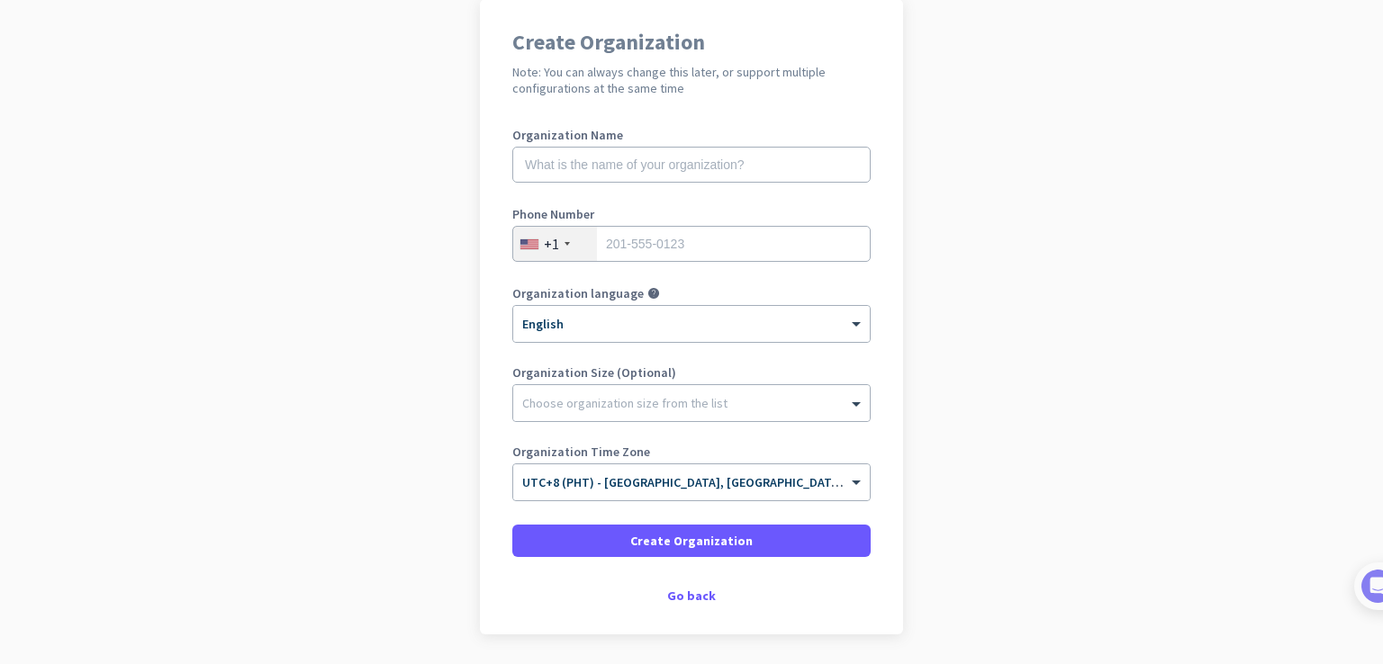
scroll to position [90, 0]
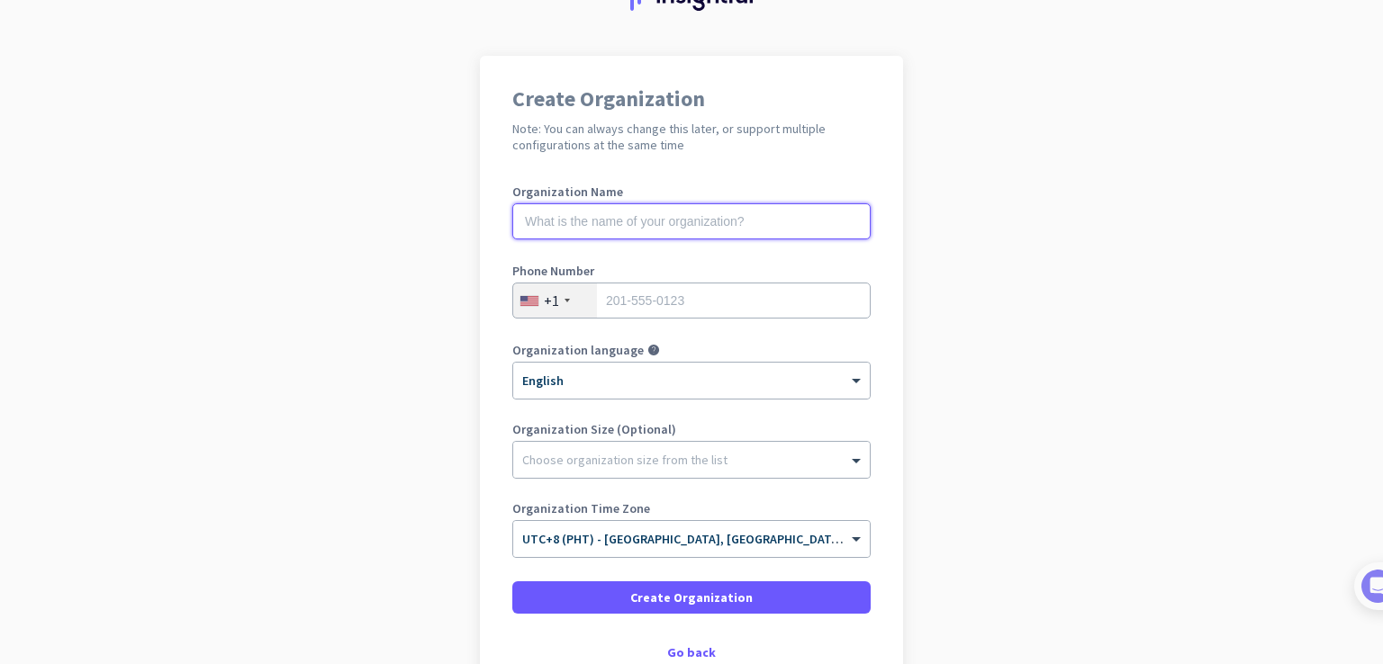
click at [558, 218] on input "text" at bounding box center [691, 221] width 358 height 36
type input "[PERSON_NAME]"
click at [641, 302] on input "tel" at bounding box center [691, 301] width 358 height 36
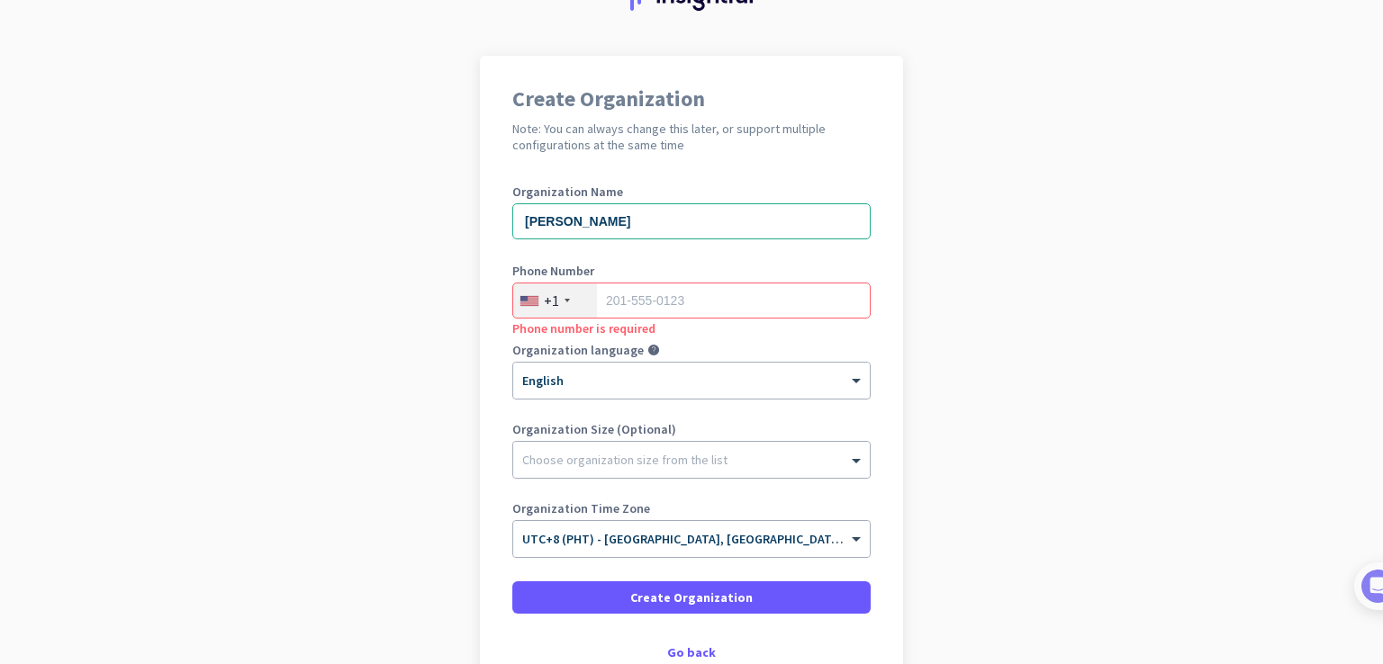
click at [563, 303] on div "+1" at bounding box center [555, 301] width 84 height 34
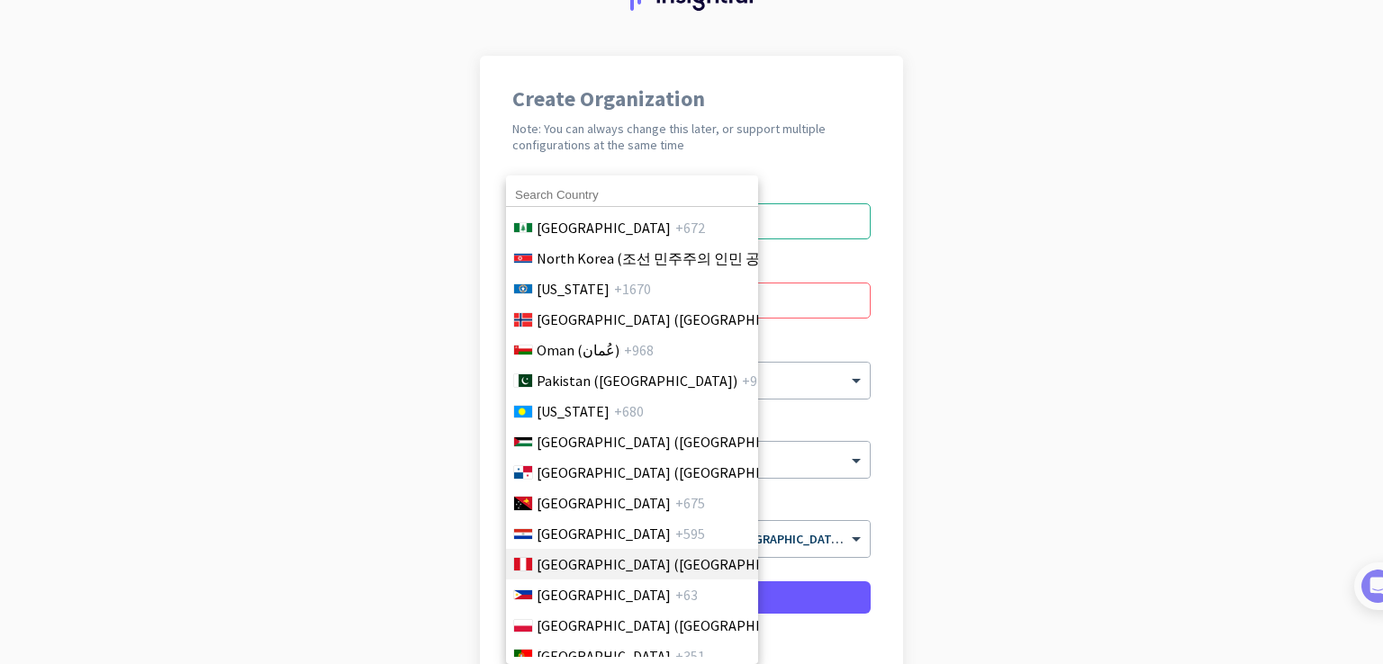
scroll to position [5042, 0]
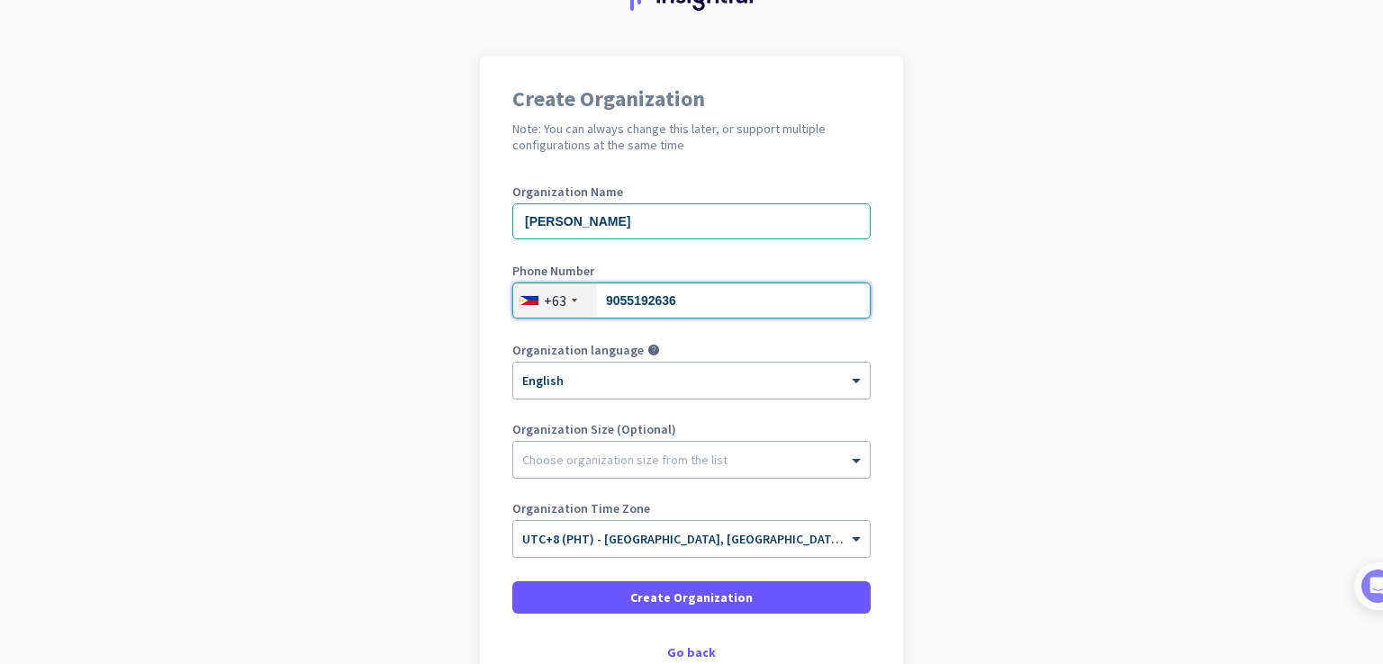
type input "9055192636"
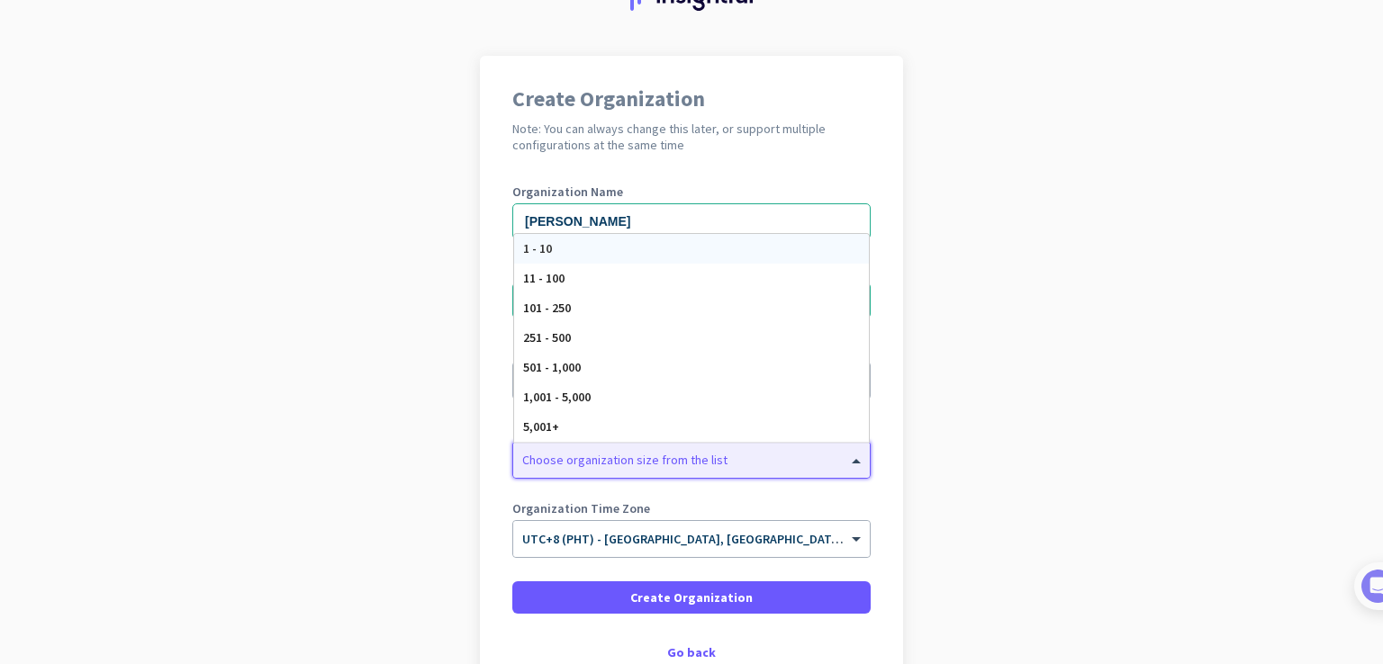
click at [632, 458] on div at bounding box center [691, 456] width 357 height 18
click at [544, 251] on div "1 - 10" at bounding box center [691, 249] width 355 height 30
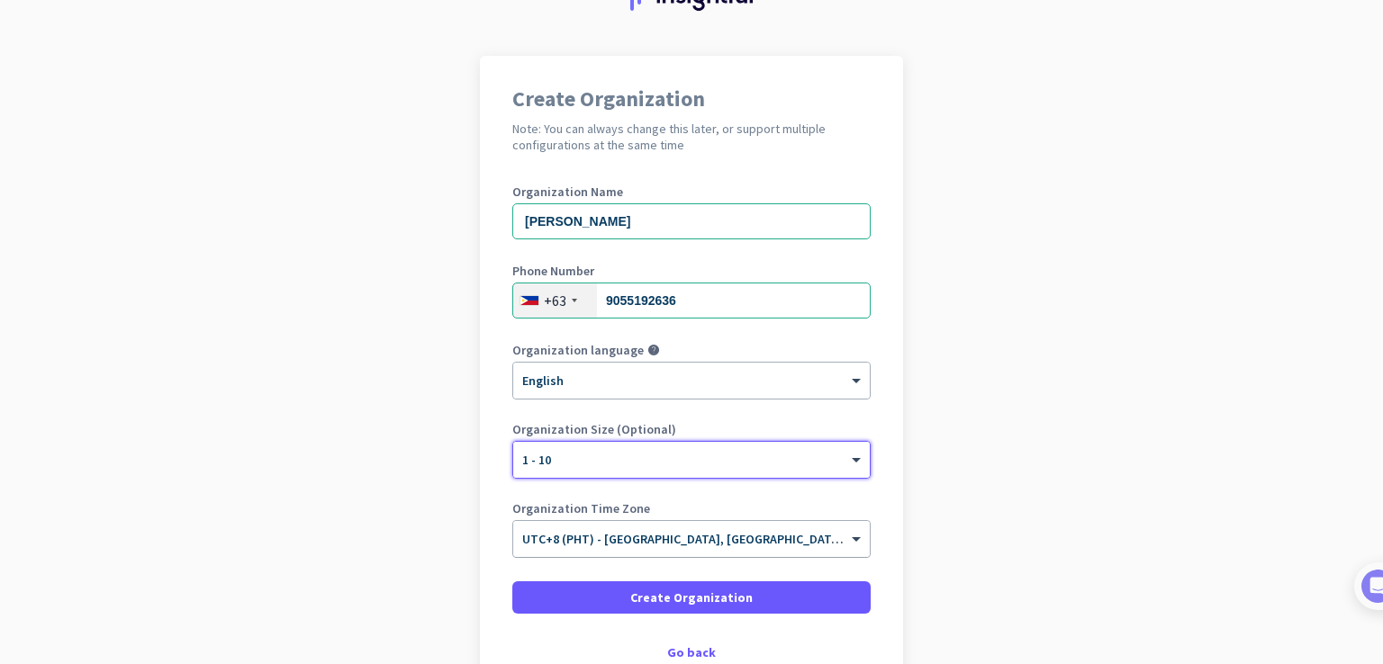
click at [785, 537] on input "text" at bounding box center [673, 534] width 302 height 14
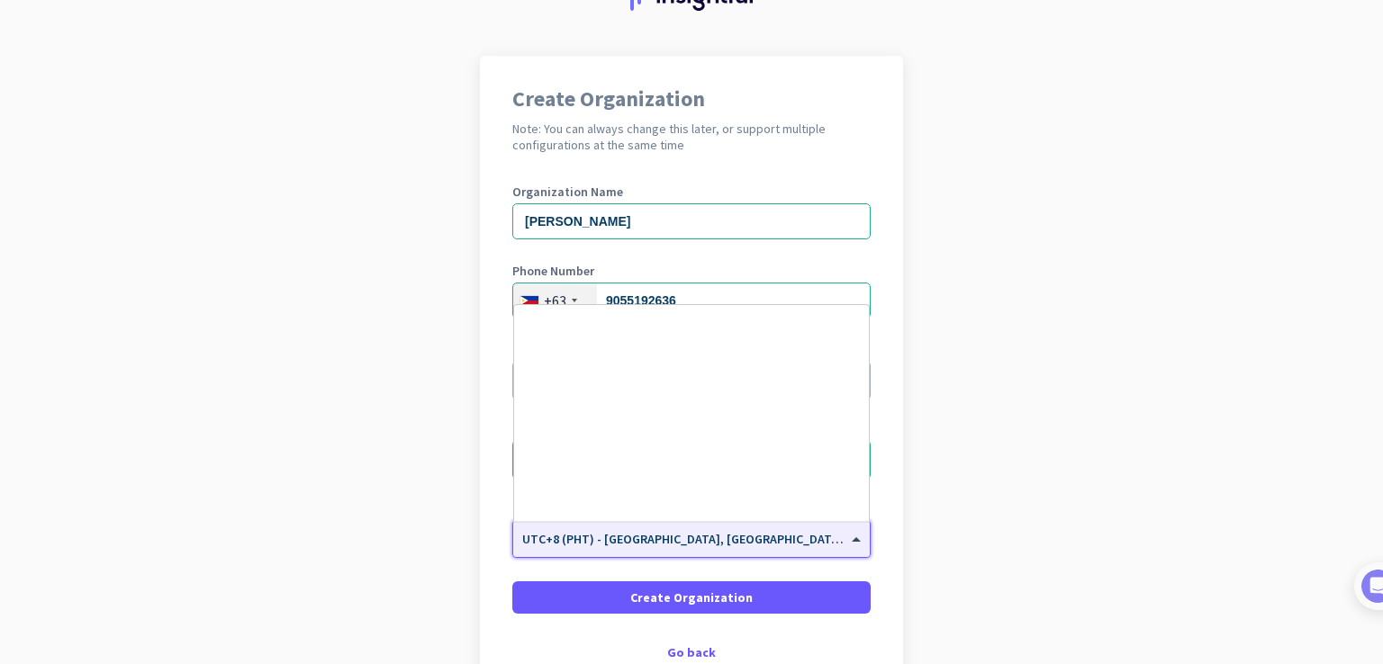
scroll to position [8051, 0]
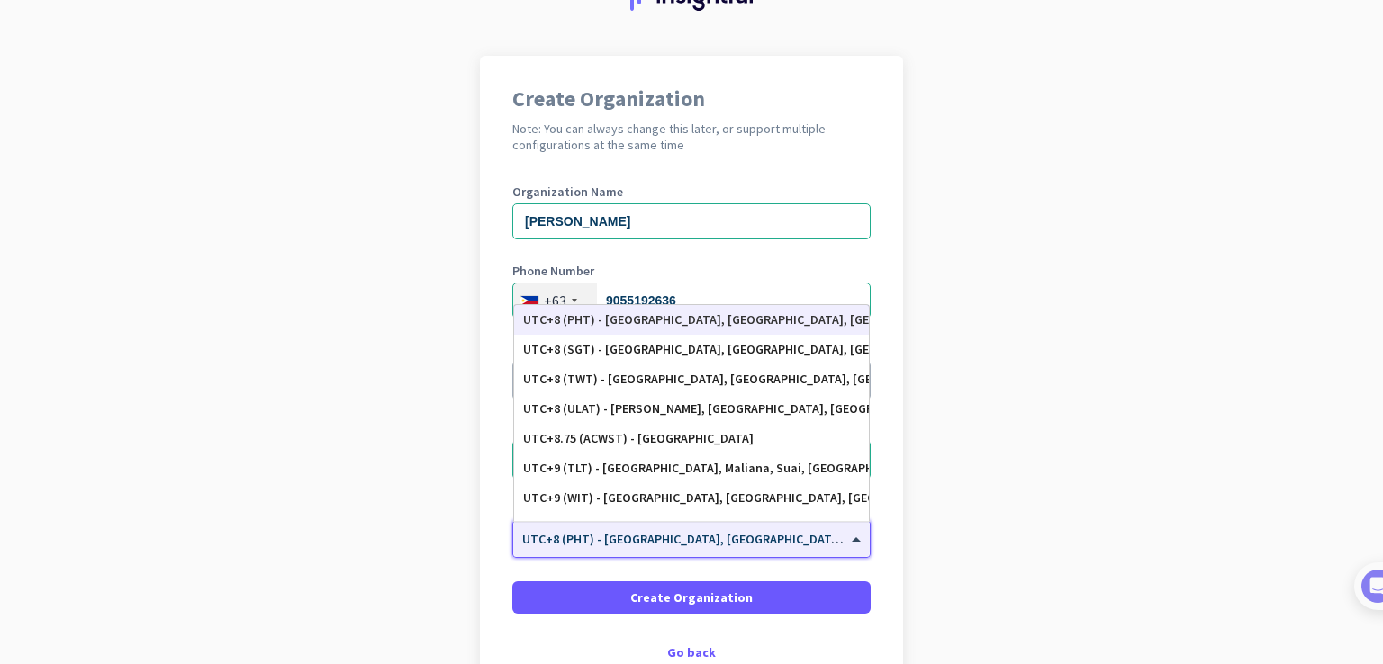
click at [725, 319] on div "UTC+8 (PHT) - [GEOGRAPHIC_DATA], [GEOGRAPHIC_DATA], [GEOGRAPHIC_DATA], [GEOGRAP…" at bounding box center [691, 319] width 337 height 15
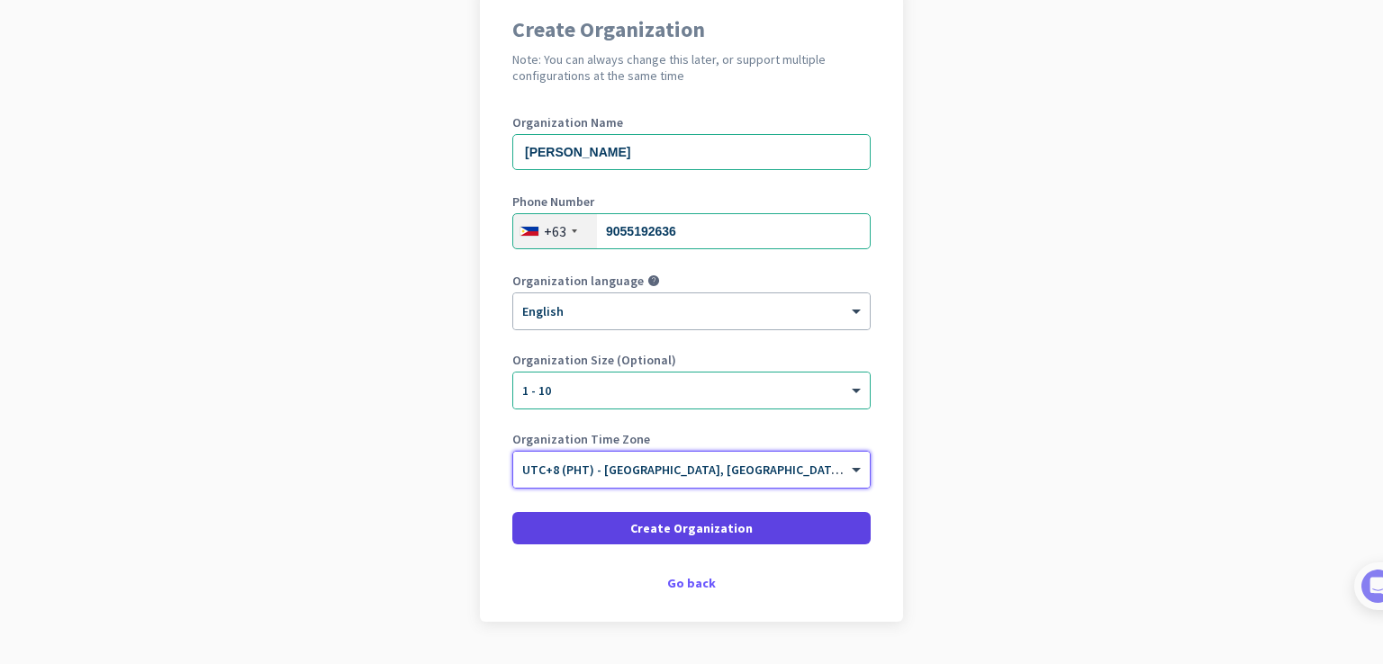
scroll to position [207, 0]
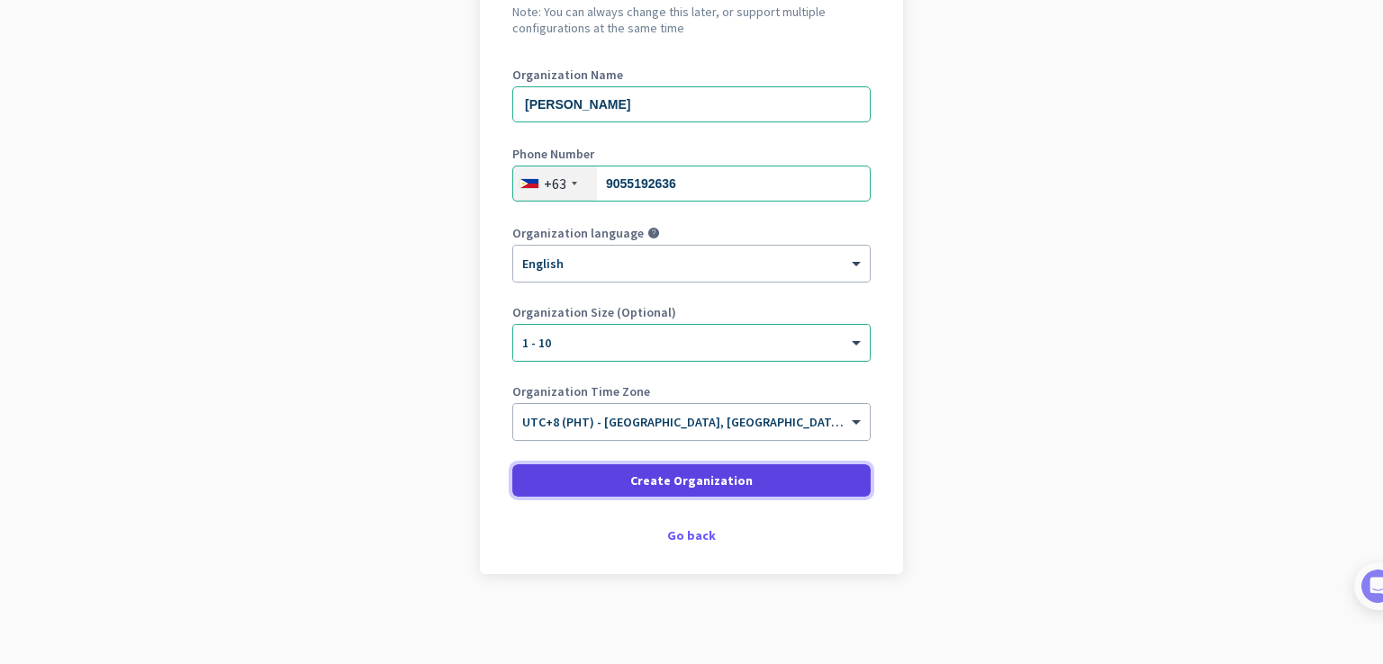
click at [699, 477] on span "Create Organization" at bounding box center [691, 481] width 122 height 18
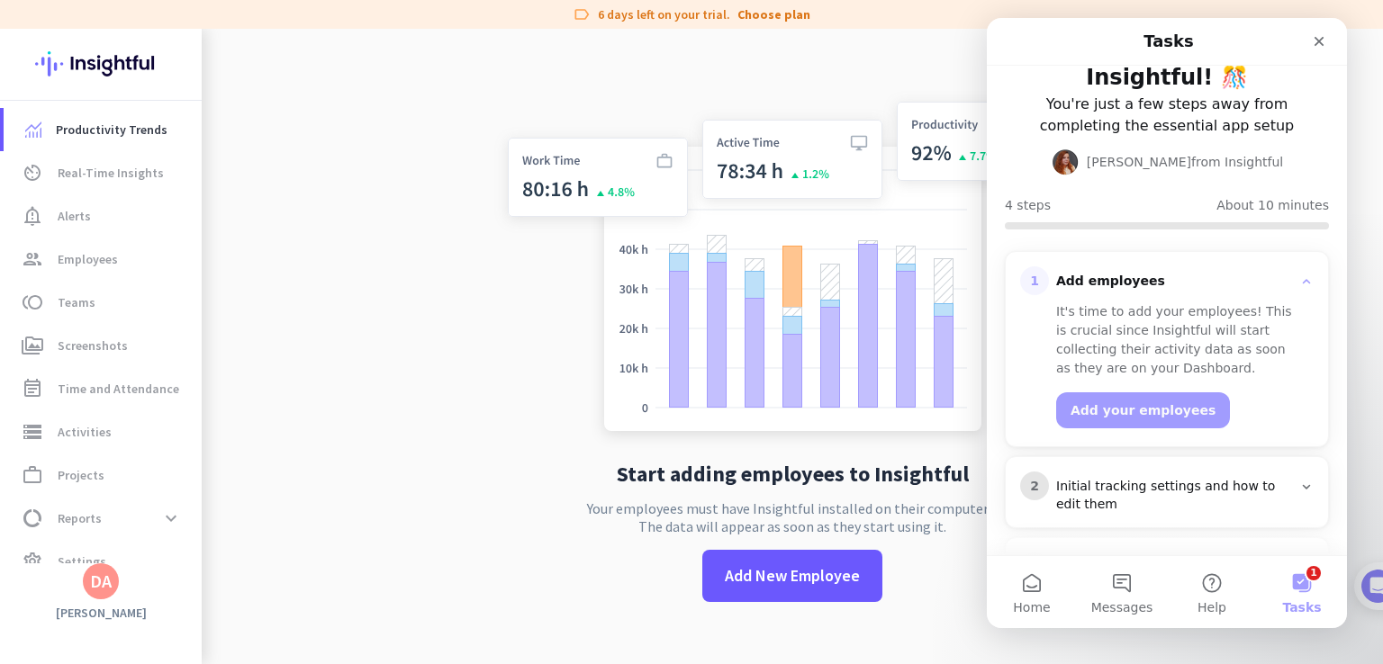
scroll to position [194, 0]
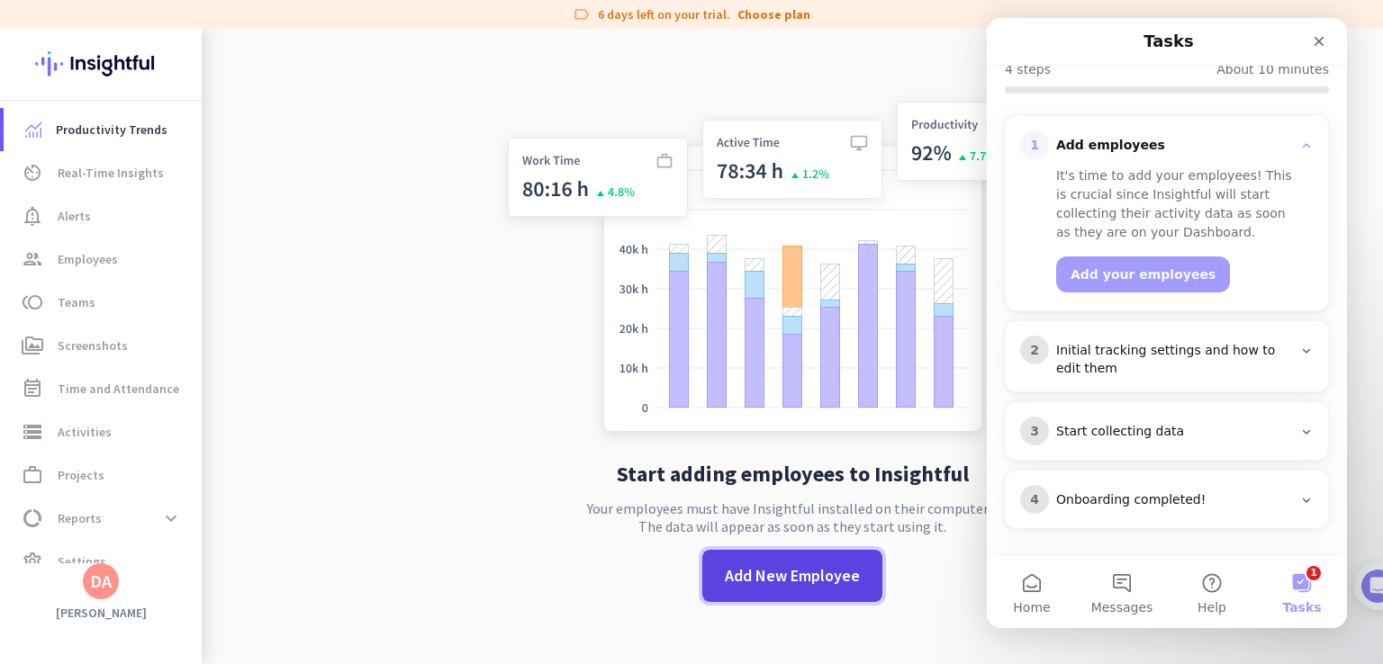
click at [792, 570] on span "Add New Employee" at bounding box center [792, 575] width 135 height 23
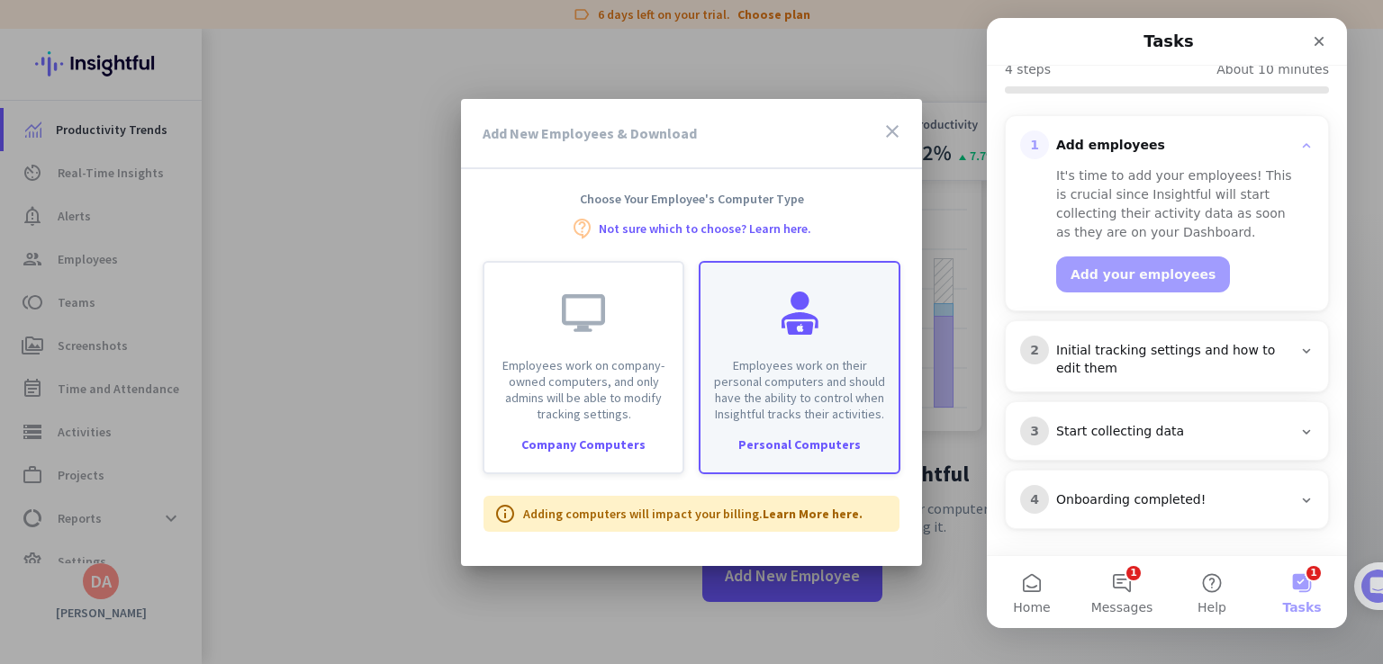
click at [803, 379] on p "Employees work on their personal computers and should have the ability to contr…" at bounding box center [799, 389] width 176 height 65
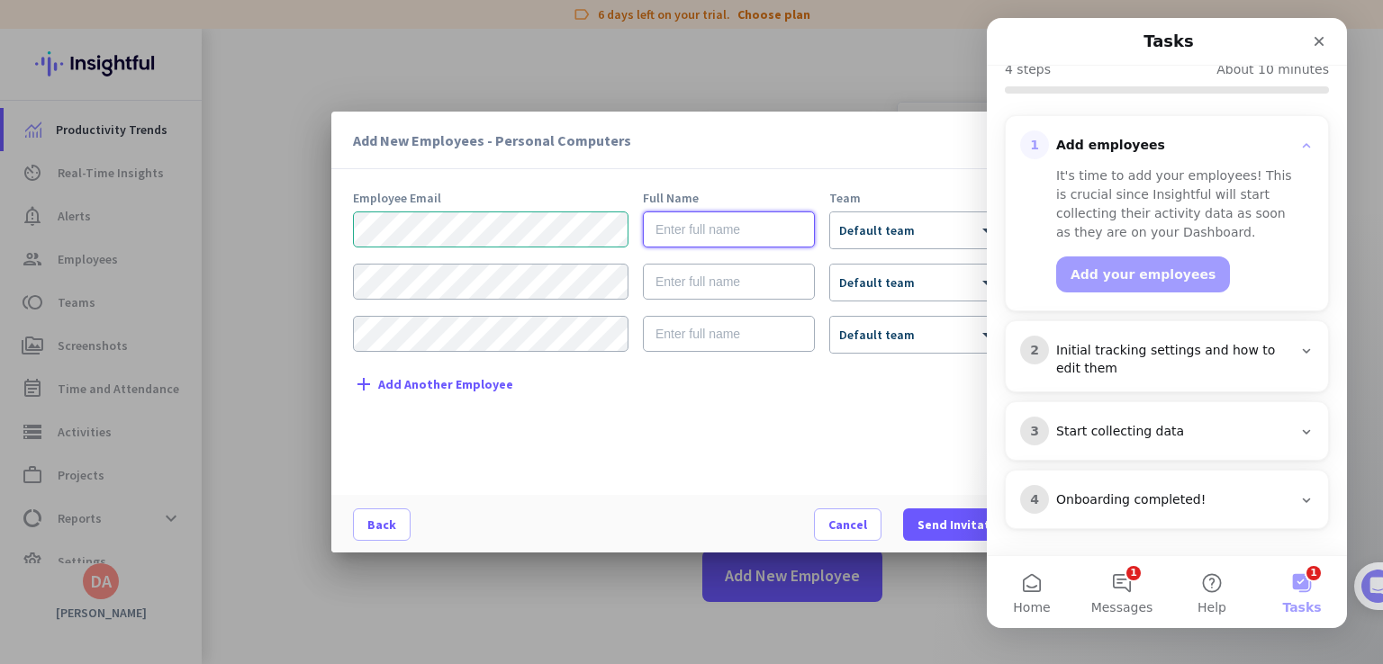
click at [729, 230] on input "text" at bounding box center [729, 230] width 172 height 36
type input "[PERSON_NAME]"
click at [915, 62] on div at bounding box center [691, 332] width 1383 height 664
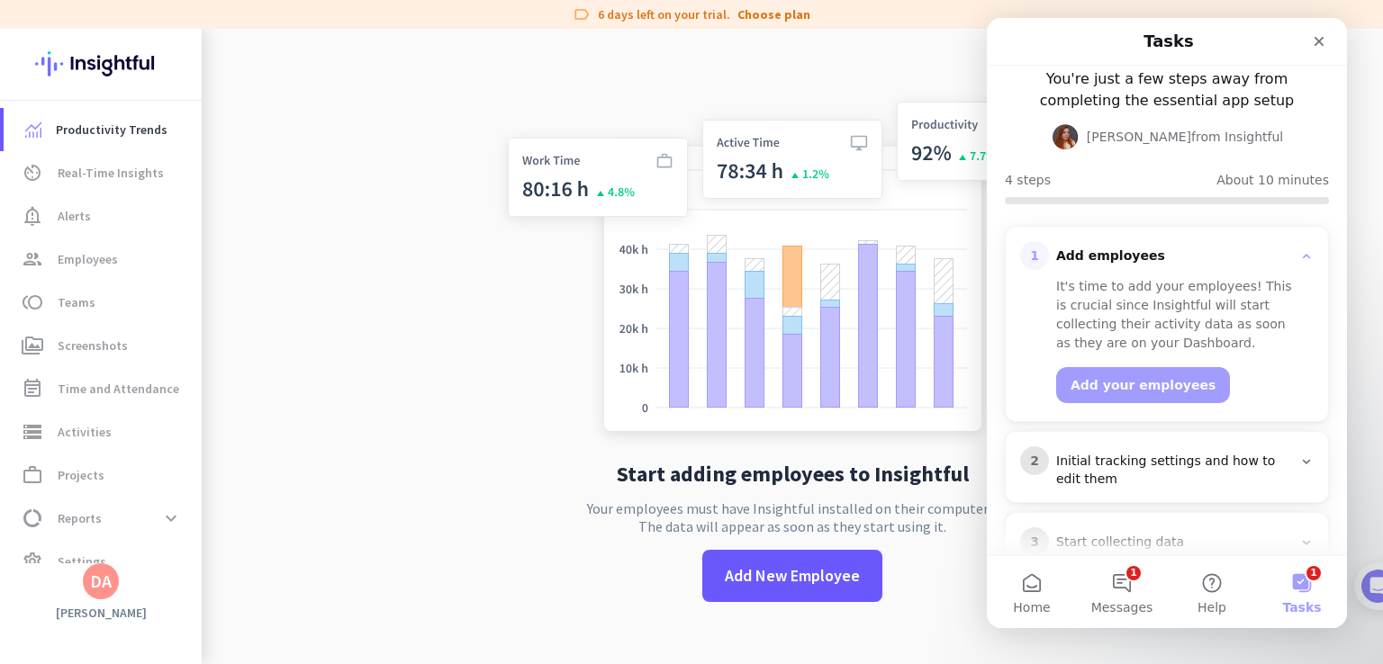
scroll to position [0, 0]
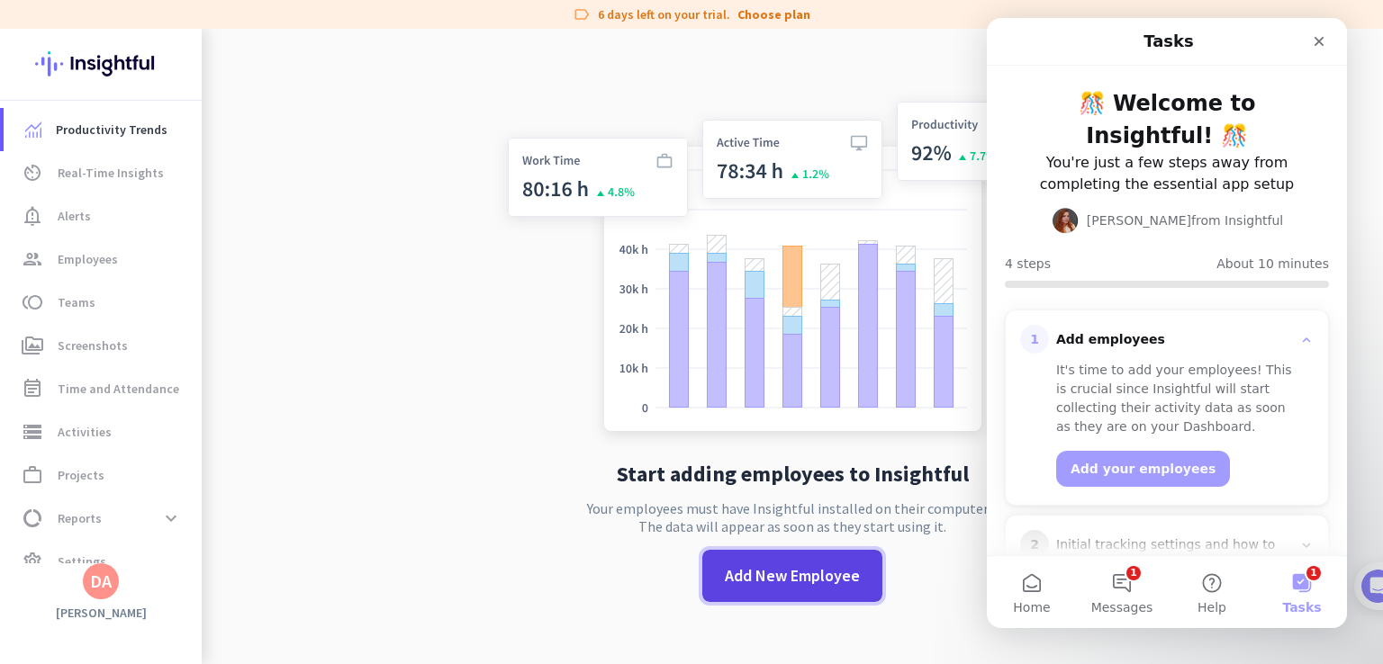
click at [783, 576] on span "Add New Employee" at bounding box center [792, 575] width 135 height 23
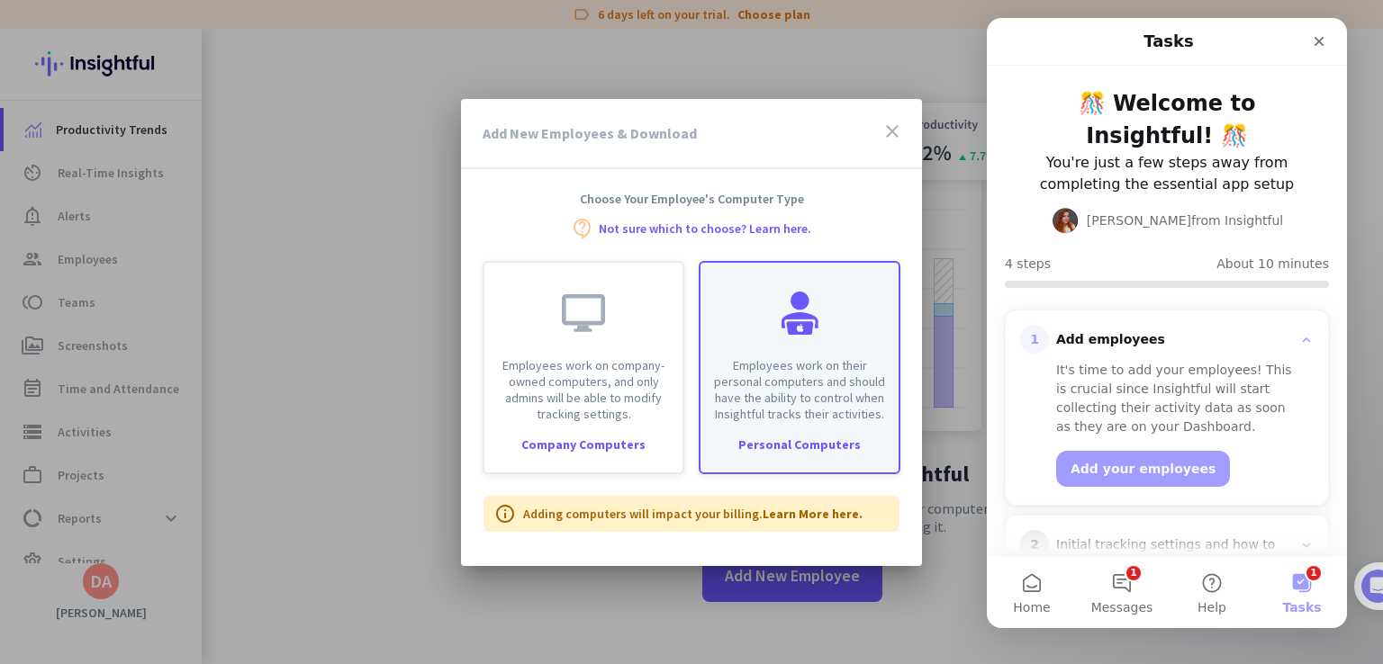
click at [785, 369] on p "Employees work on their personal computers and should have the ability to contr…" at bounding box center [799, 389] width 176 height 65
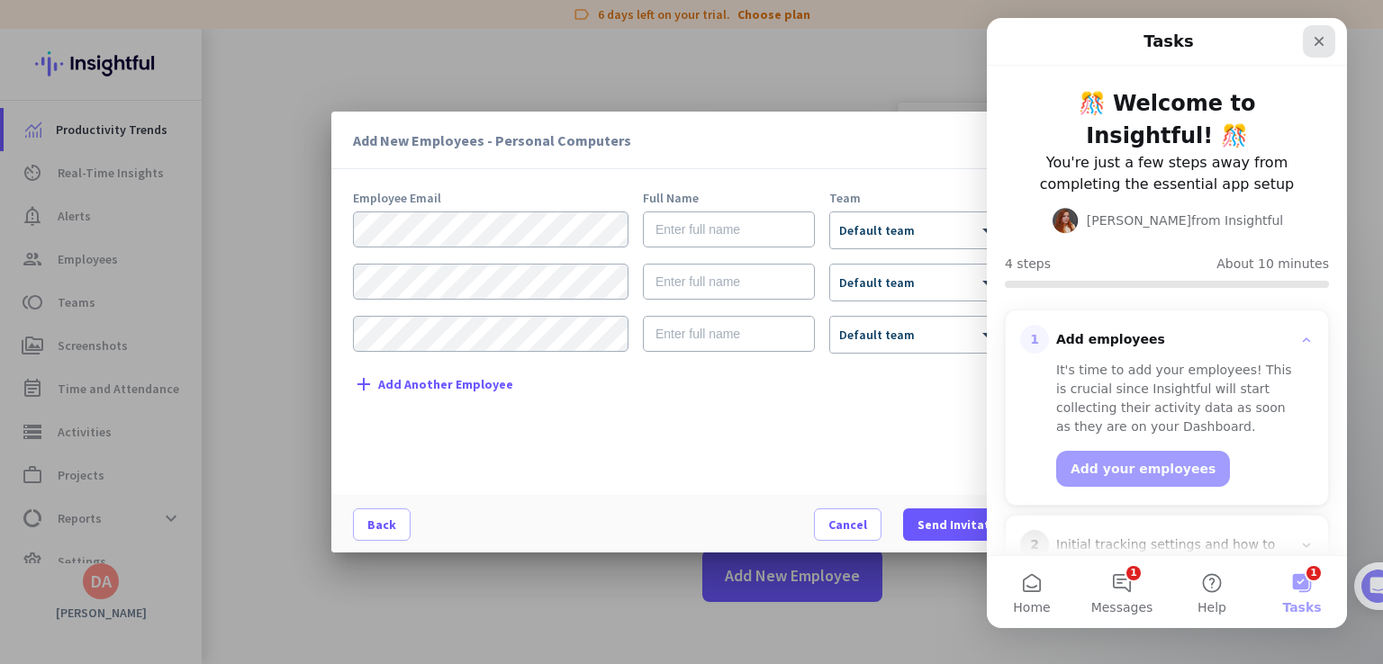
click at [1323, 44] on icon "Close" at bounding box center [1319, 42] width 10 height 10
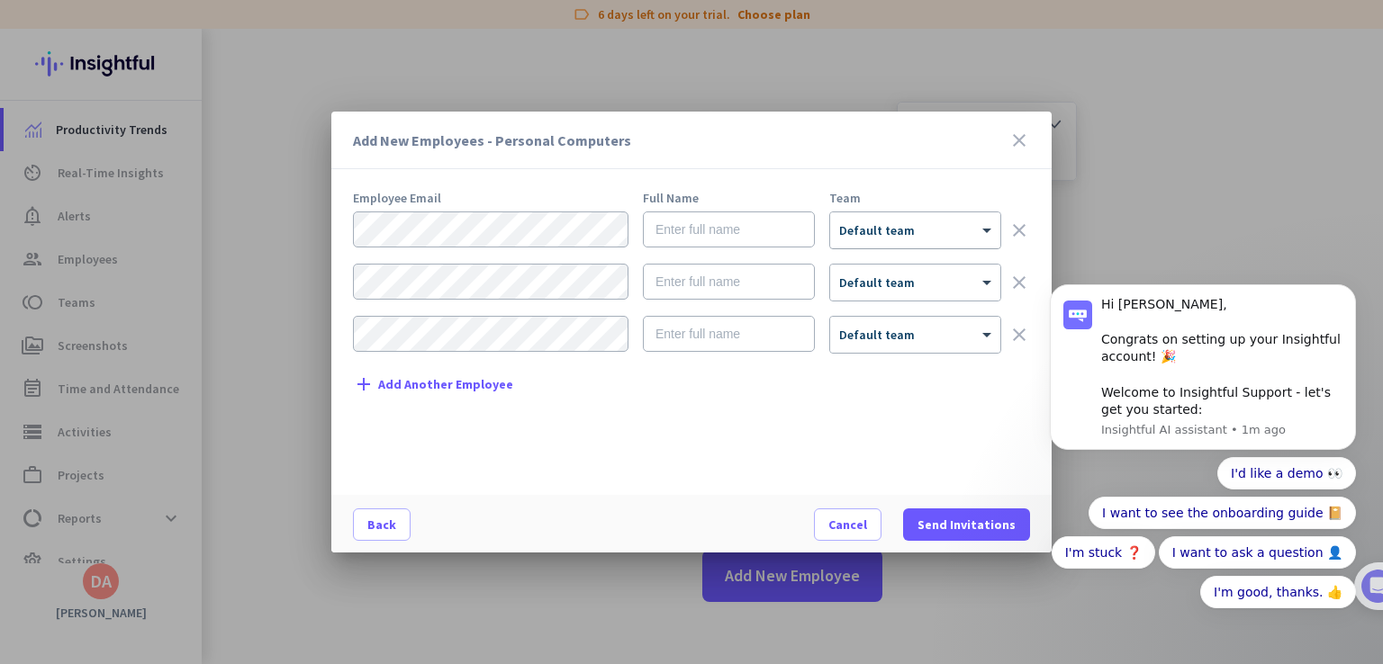
click at [945, 233] on div "× Default team" at bounding box center [904, 230] width 148 height 15
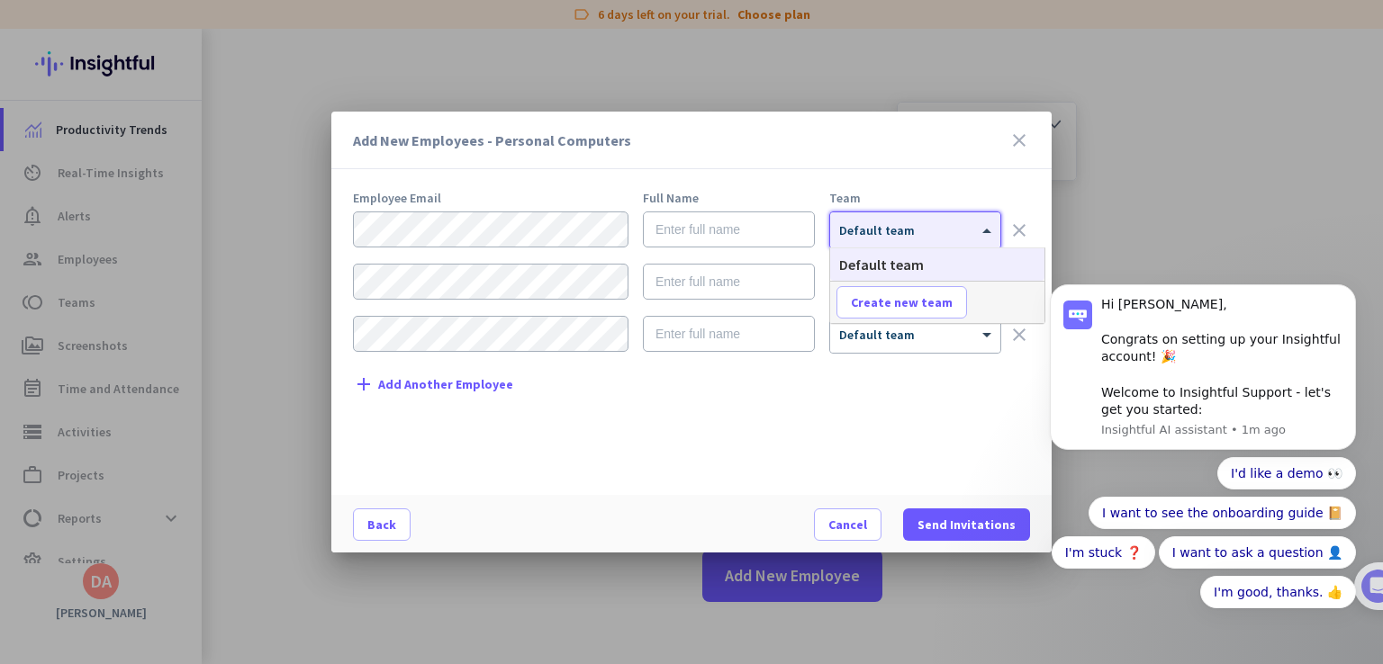
click at [942, 235] on div "× Default team" at bounding box center [904, 230] width 148 height 15
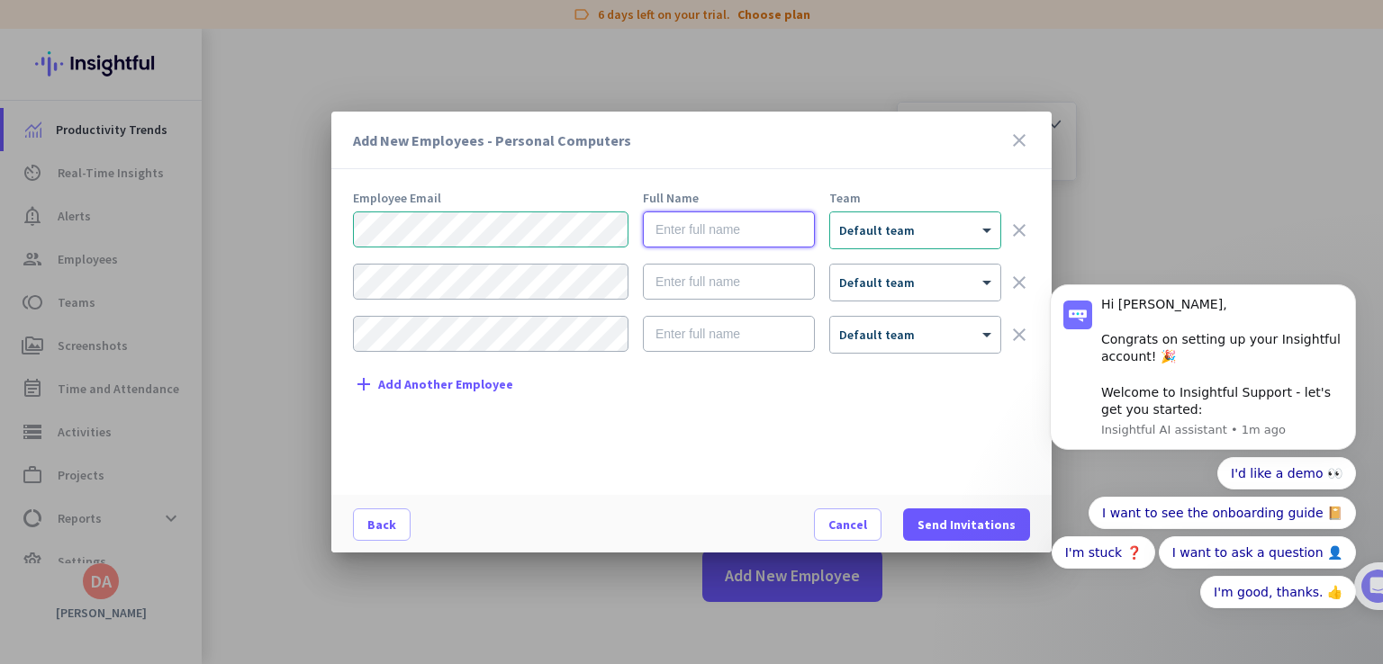
click at [688, 227] on input "text" at bounding box center [729, 230] width 172 height 36
type input "[PERSON_NAME]"
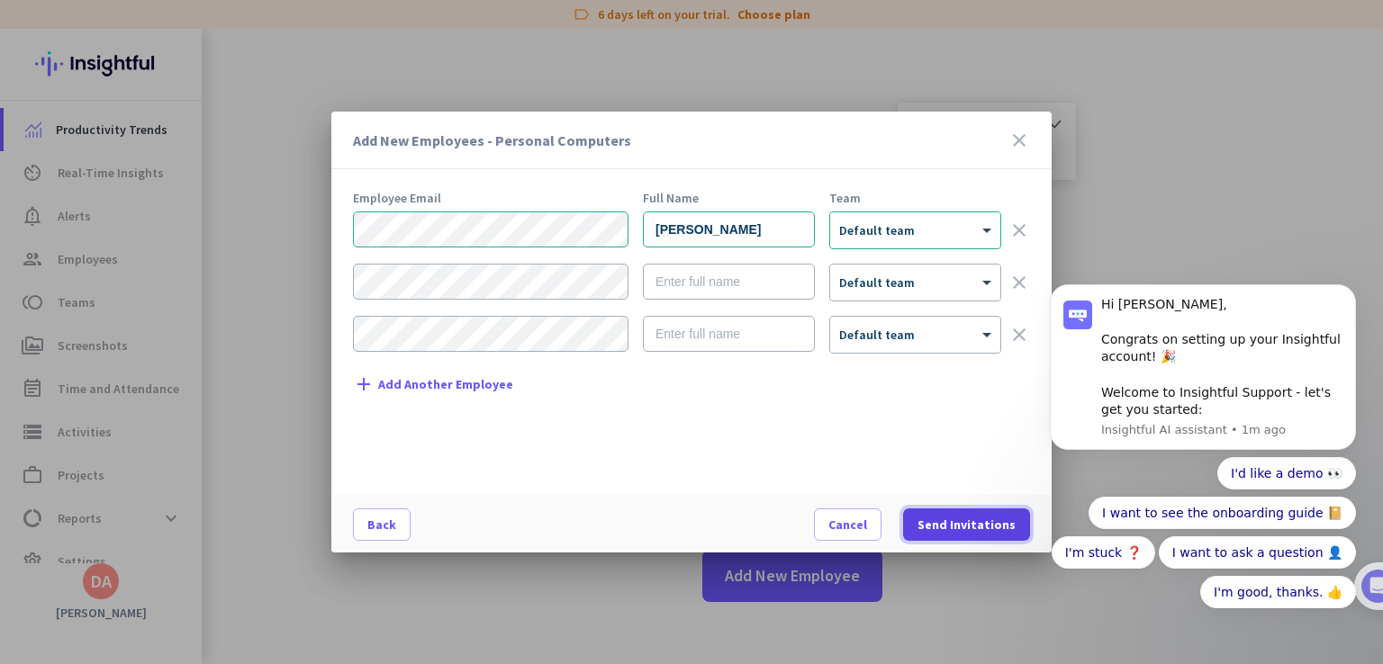
click at [950, 522] on span "Send Invitations" at bounding box center [966, 525] width 98 height 18
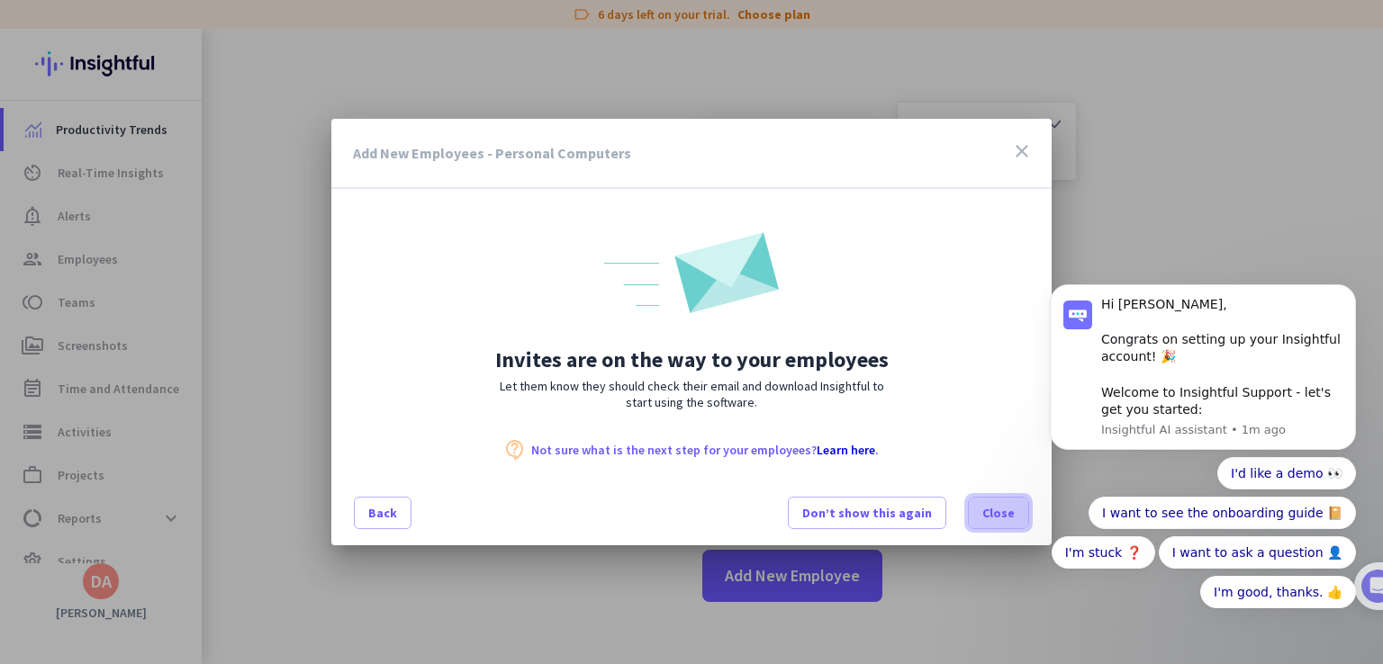
click at [1005, 514] on span "Close" at bounding box center [998, 513] width 32 height 18
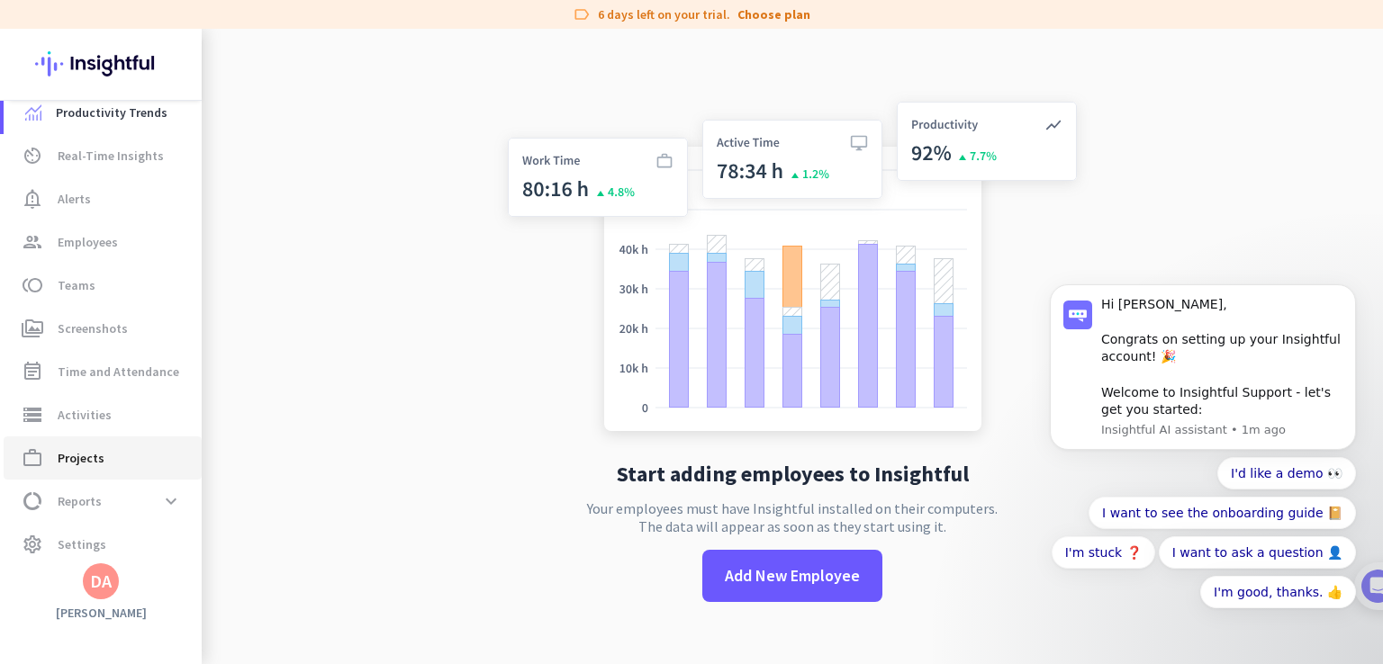
scroll to position [27, 0]
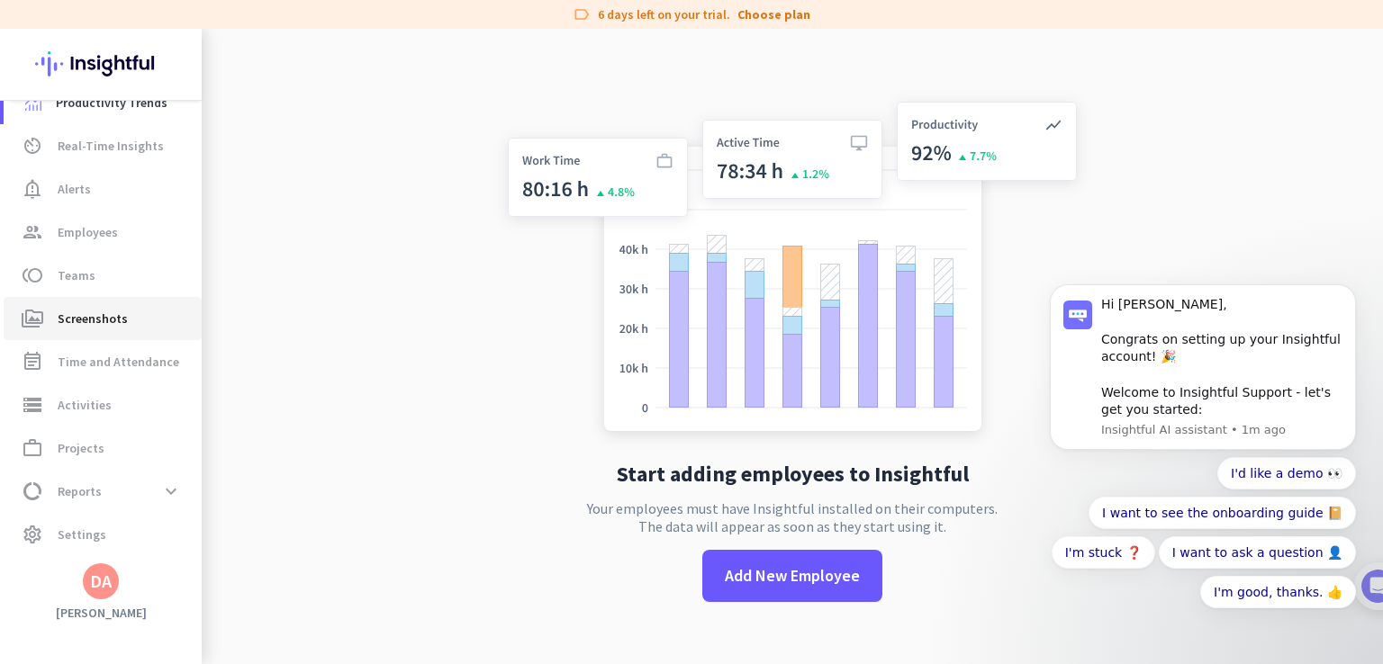
click at [83, 328] on span "Screenshots" at bounding box center [93, 319] width 70 height 22
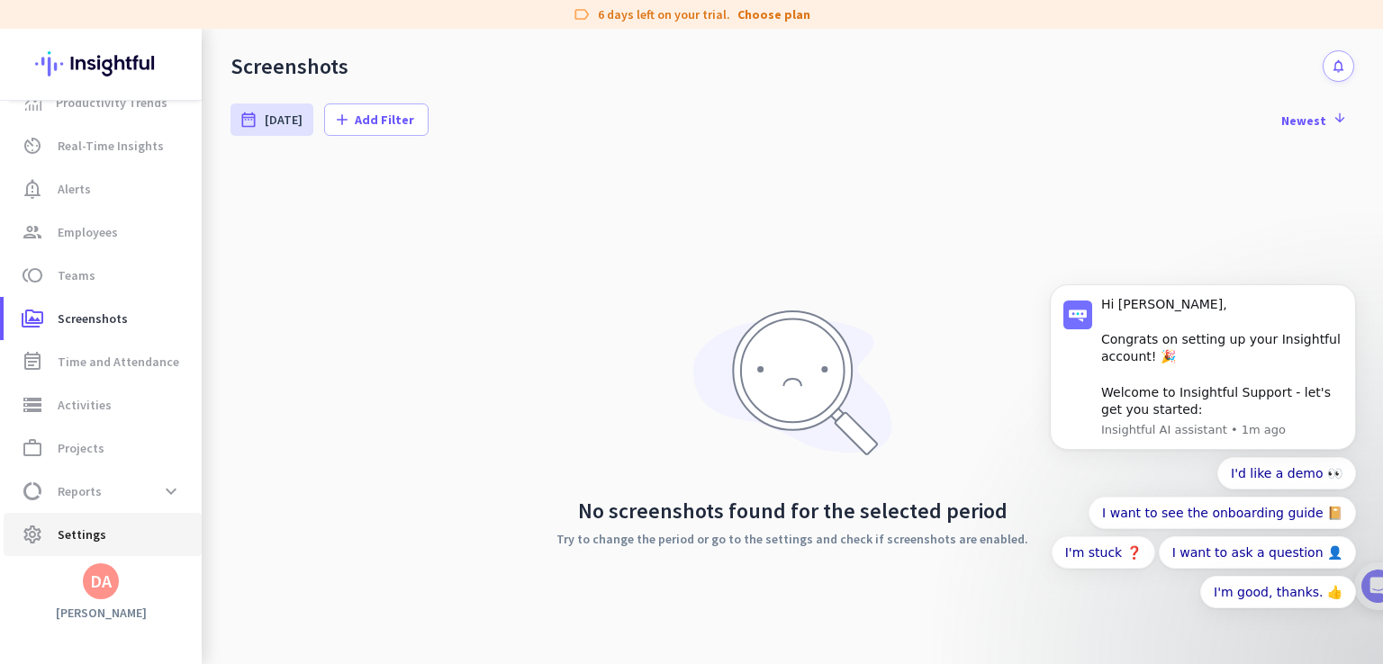
click at [76, 542] on span "Settings" at bounding box center [82, 535] width 49 height 22
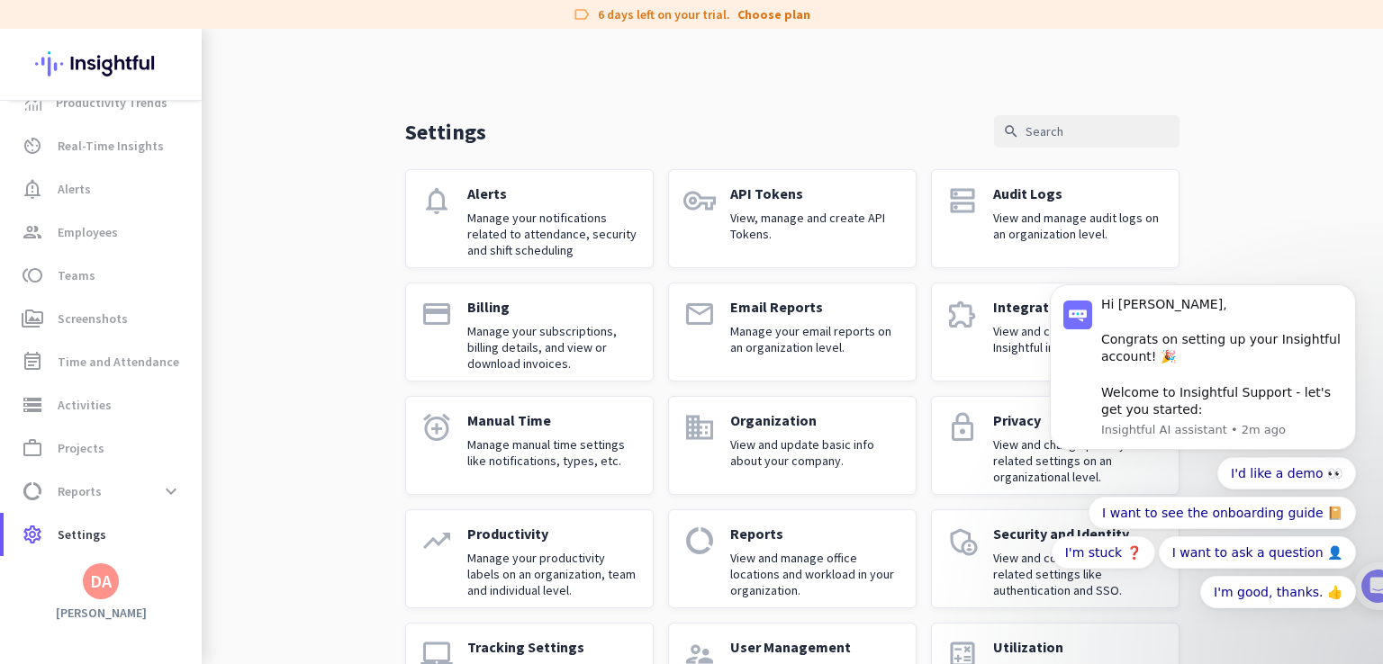
click at [996, 456] on p "View and change privacy-related settings on an organizational level." at bounding box center [1078, 461] width 171 height 49
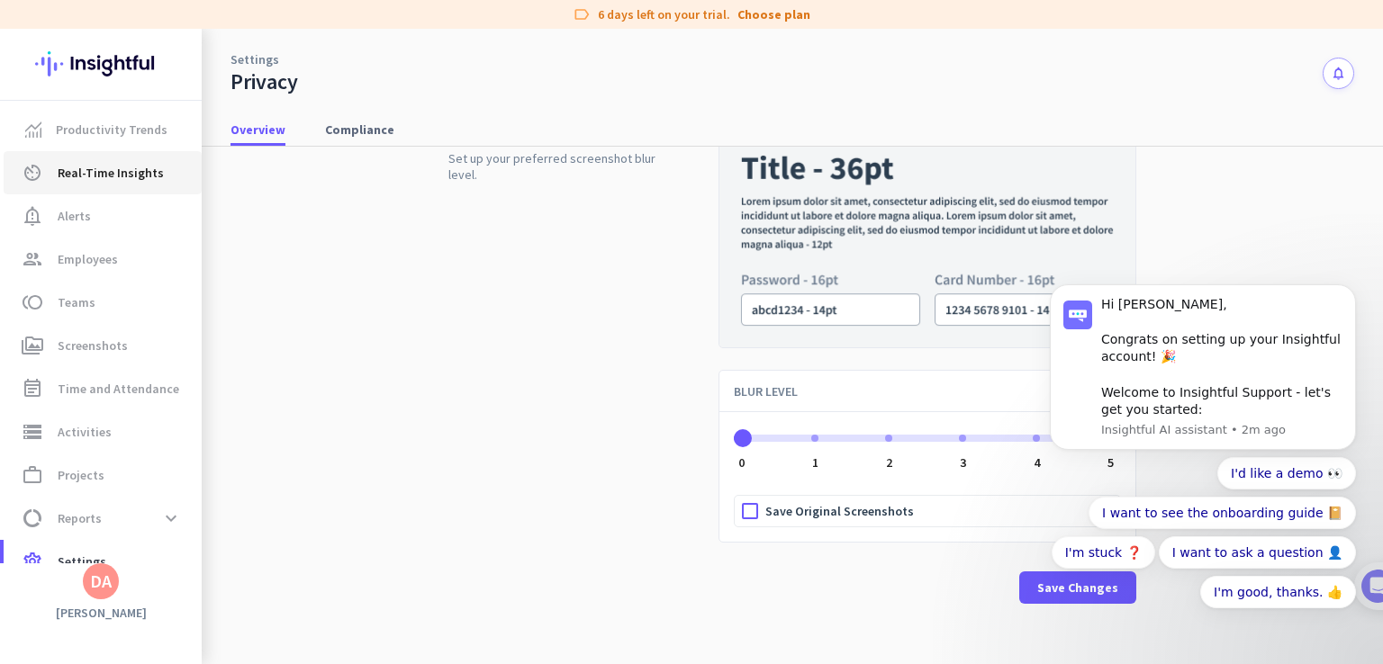
click at [137, 182] on span "Real-Time Insights" at bounding box center [111, 173] width 106 height 22
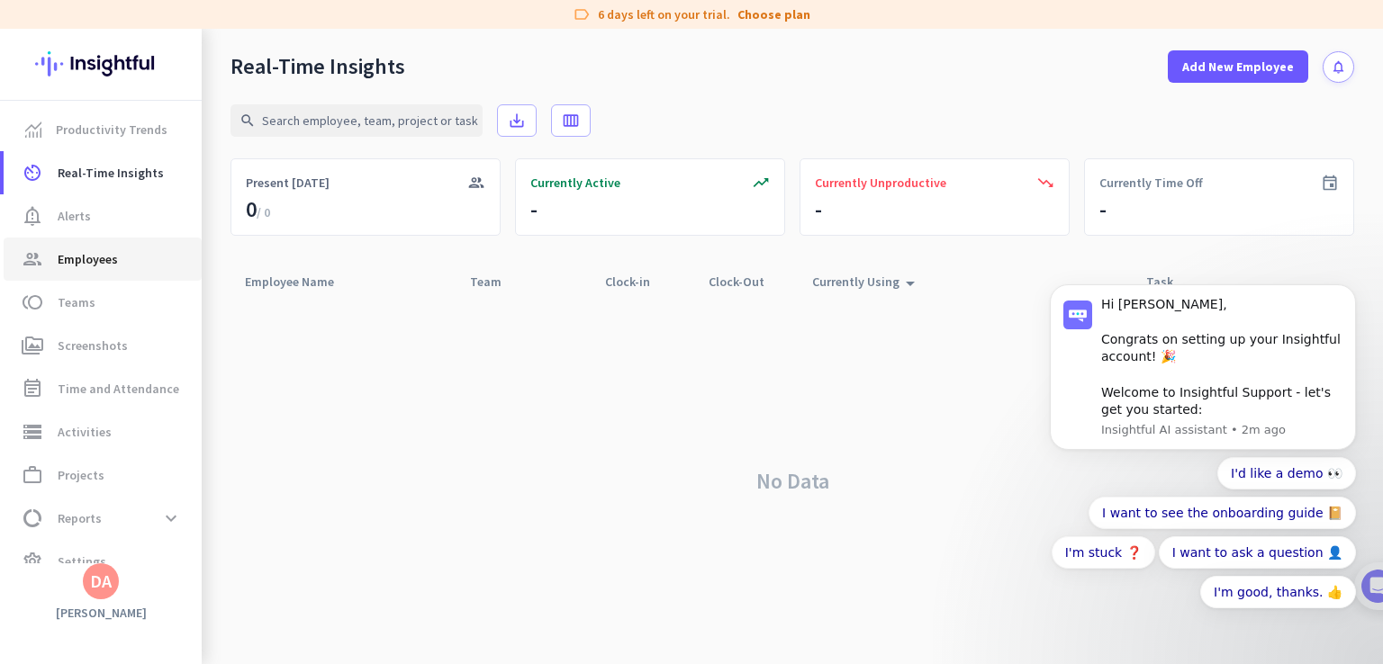
click at [94, 252] on span "Employees" at bounding box center [88, 259] width 60 height 22
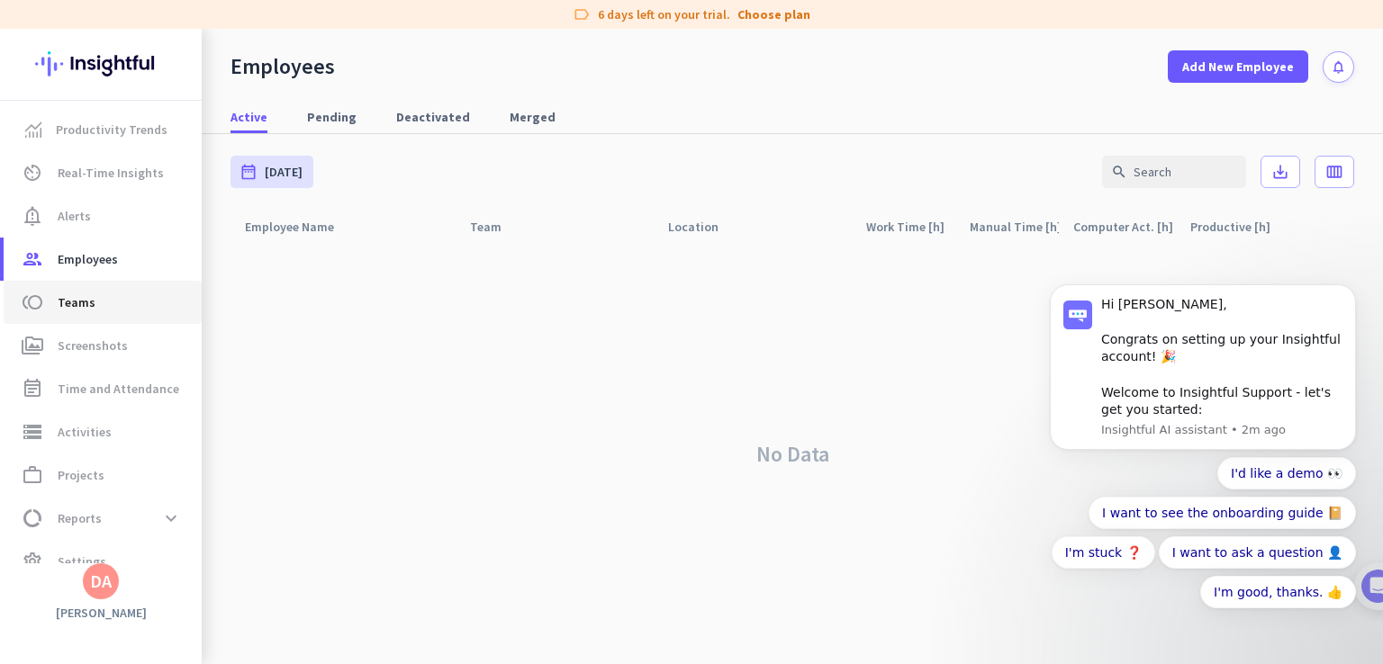
click at [76, 313] on link "toll Teams" at bounding box center [103, 302] width 198 height 43
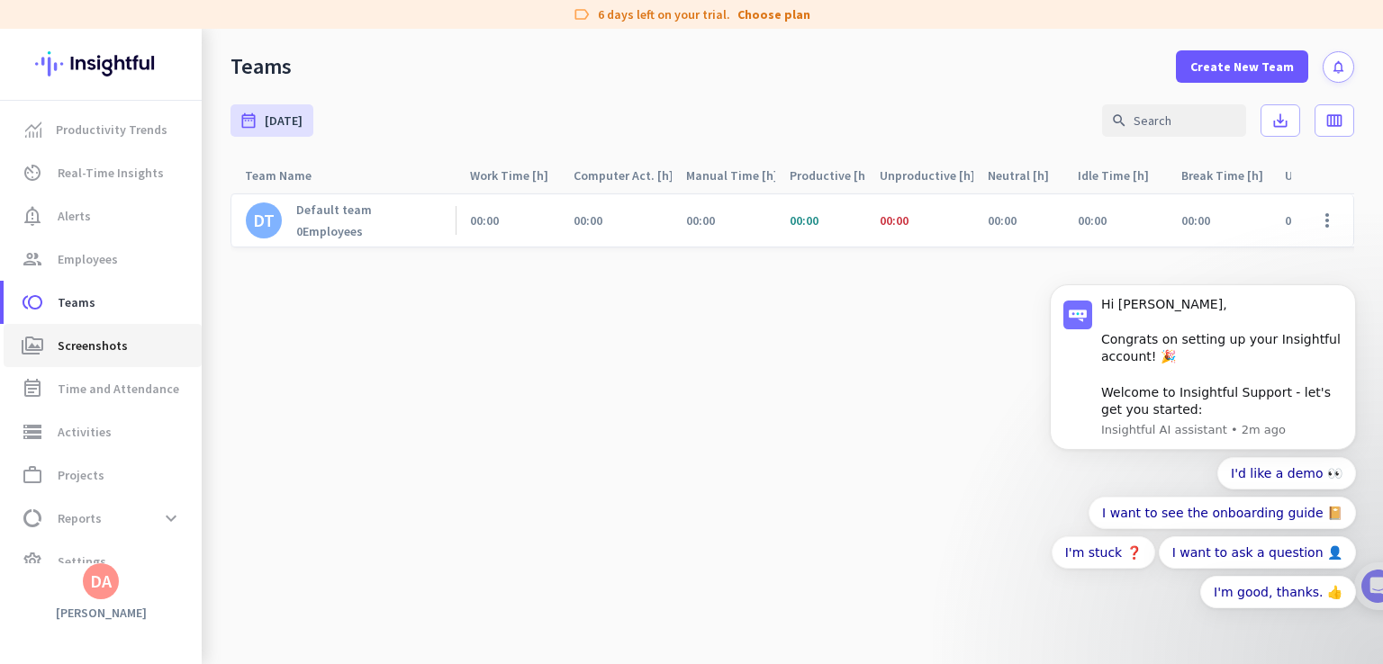
click at [97, 342] on span "Screenshots" at bounding box center [93, 346] width 70 height 22
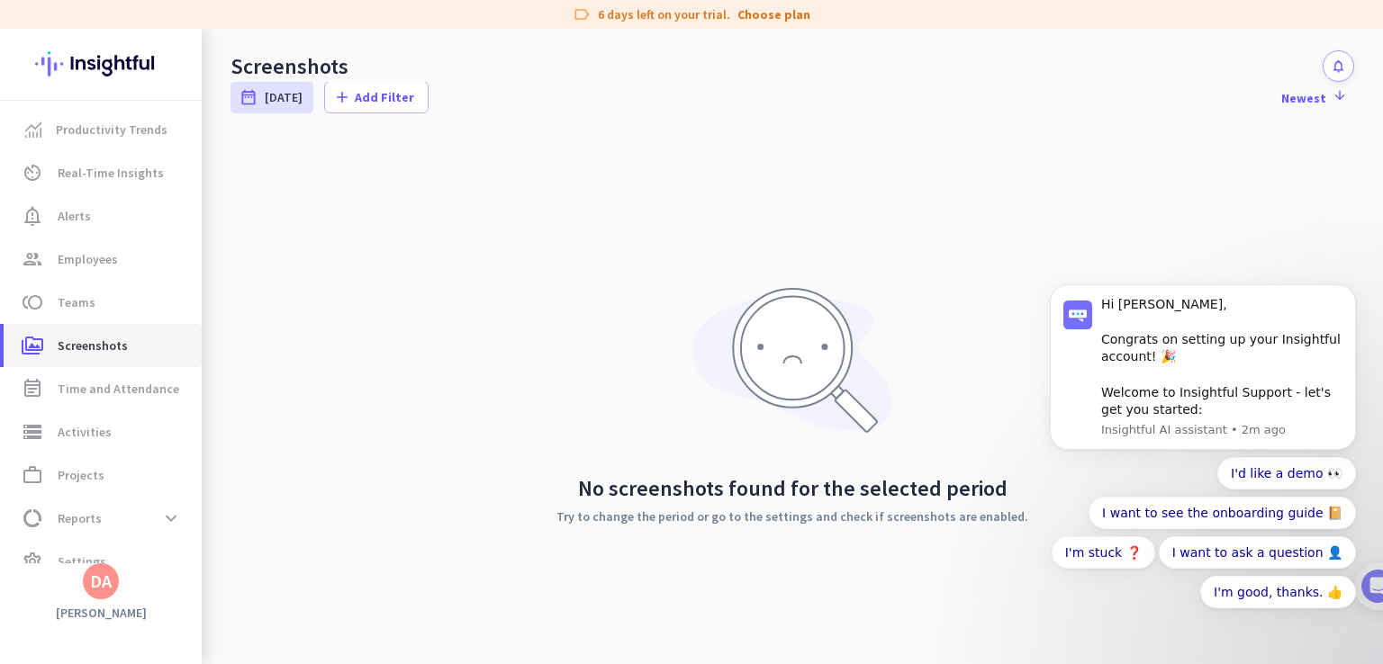
scroll to position [32, 0]
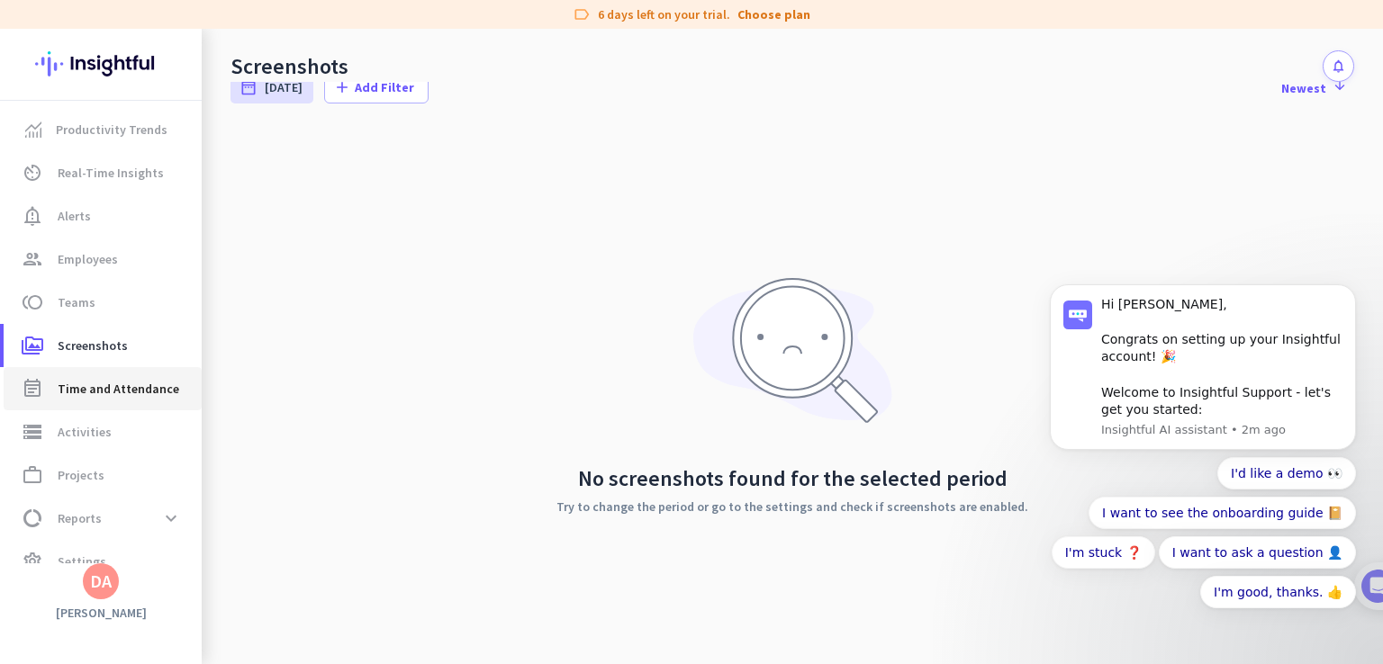
click at [110, 397] on span "Time and Attendance" at bounding box center [119, 389] width 122 height 22
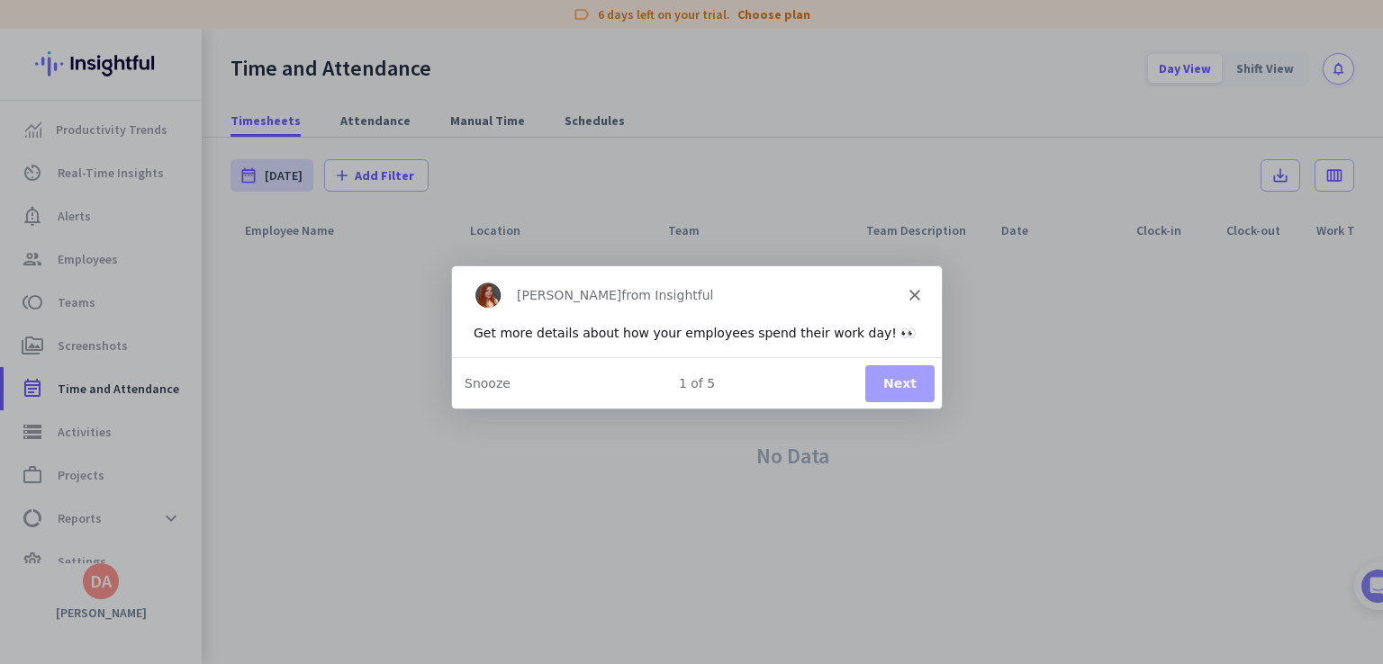
click at [912, 293] on polygon "Close" at bounding box center [913, 293] width 11 height 11
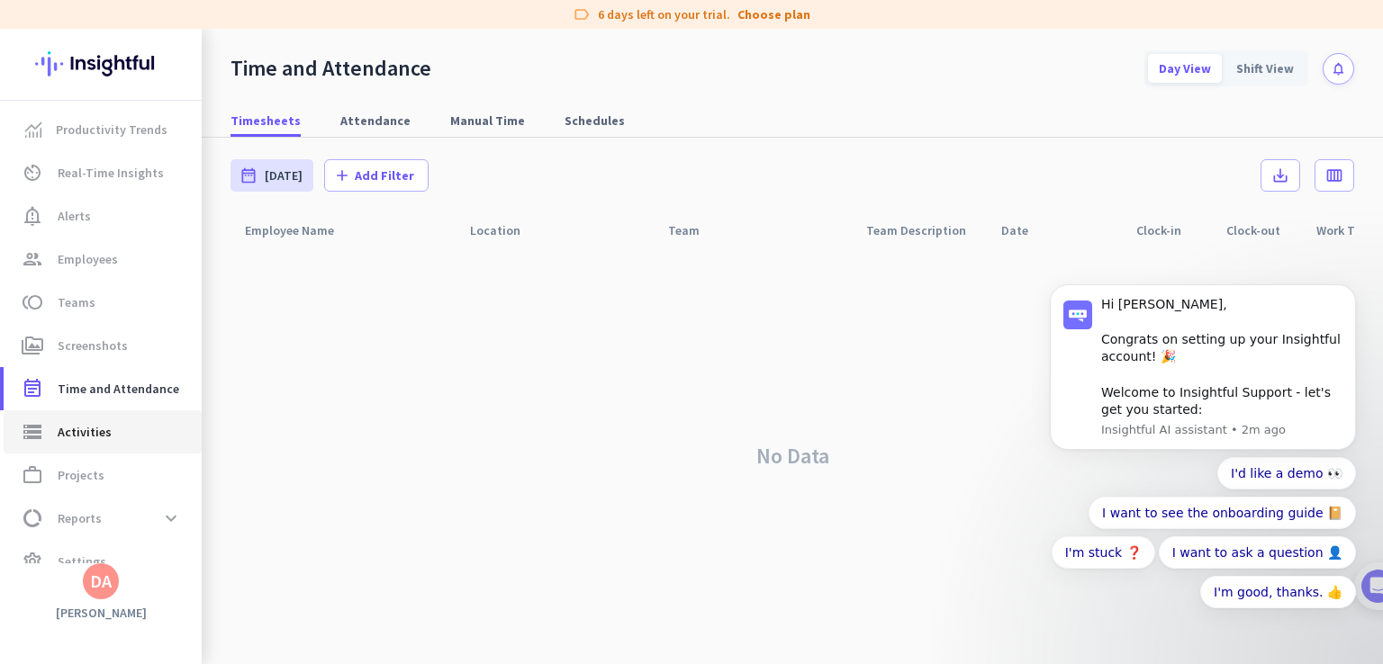
click at [113, 435] on span "storage Activities" at bounding box center [102, 432] width 169 height 22
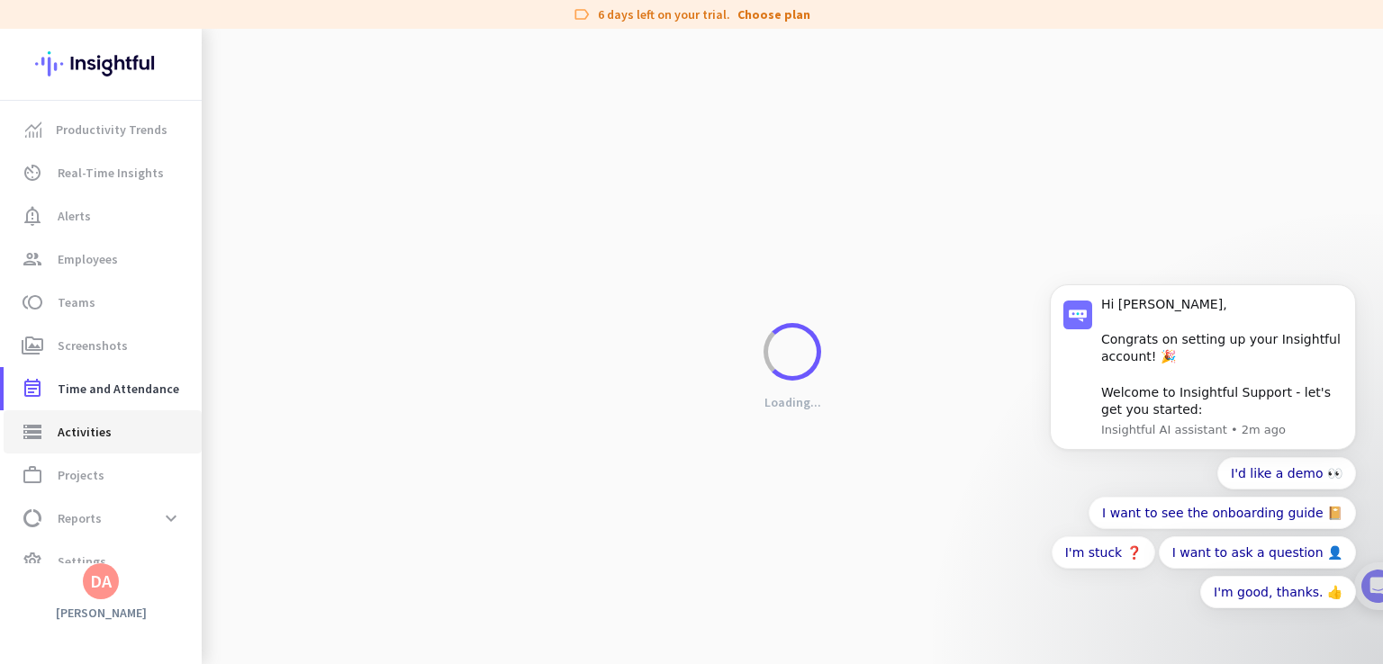
type input "[DATE]"
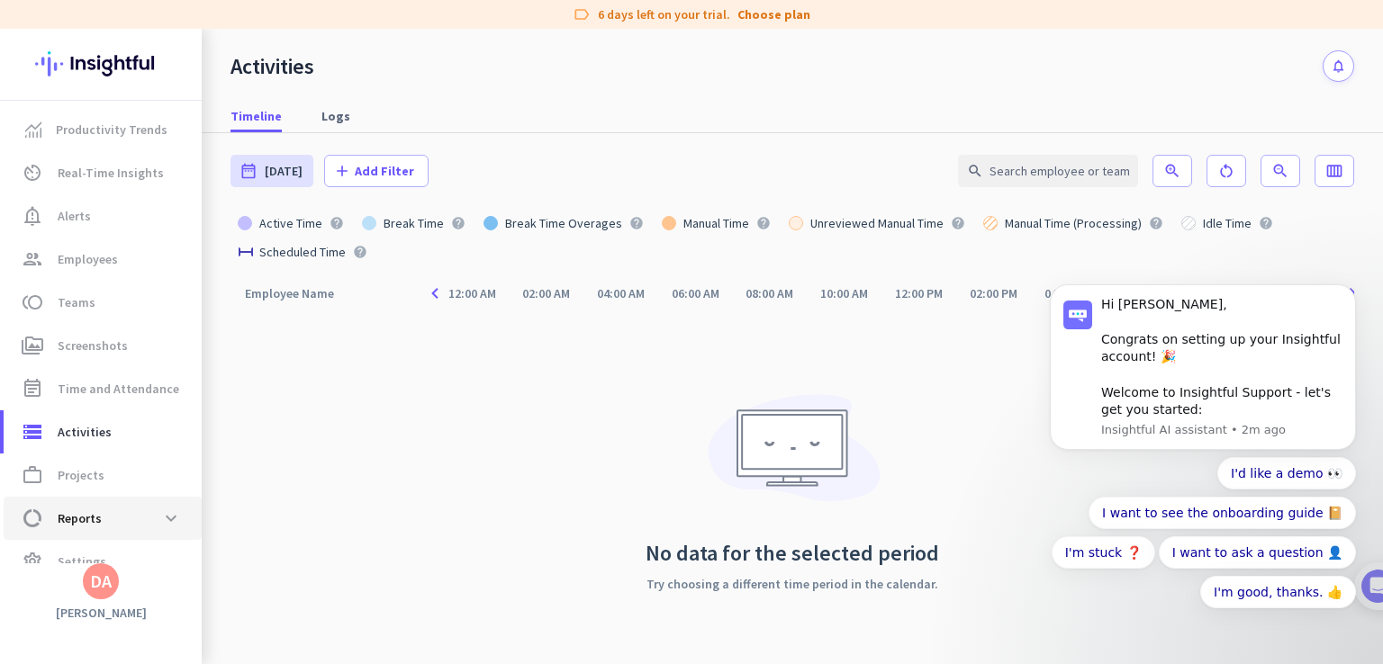
click at [87, 525] on span "Reports" at bounding box center [80, 519] width 44 height 22
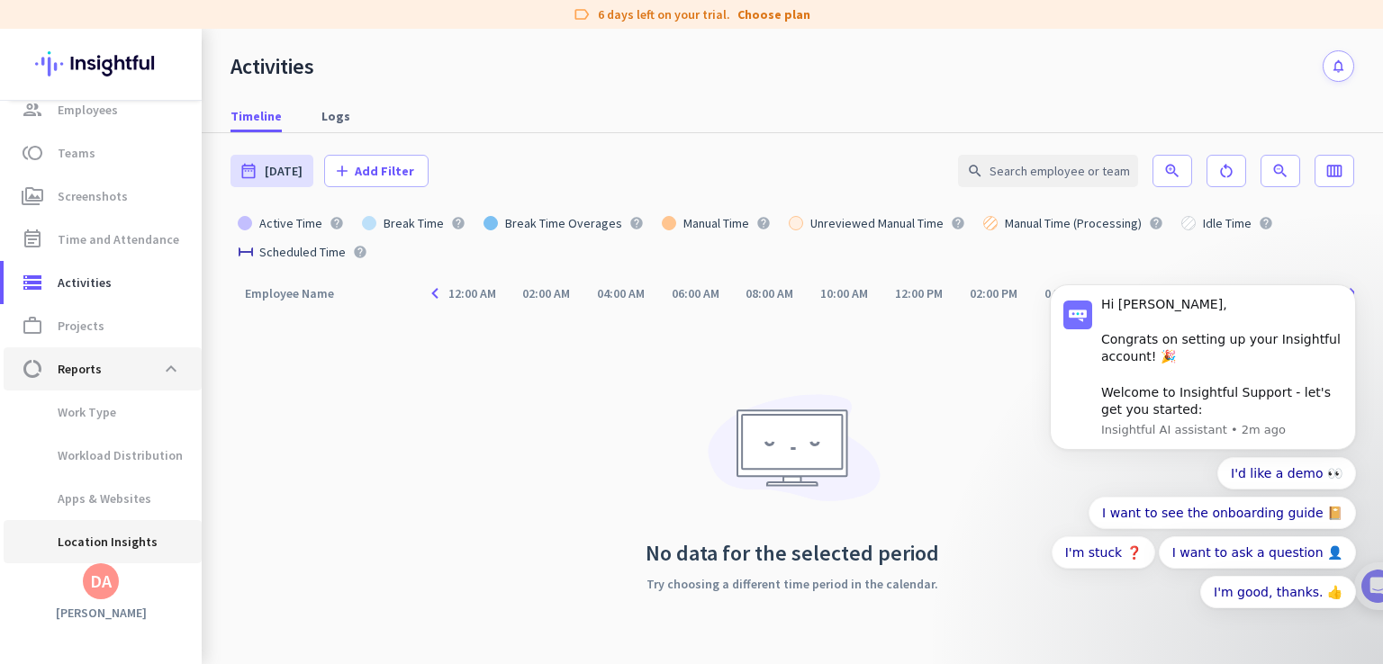
type input "[DATE] - [DATE]"
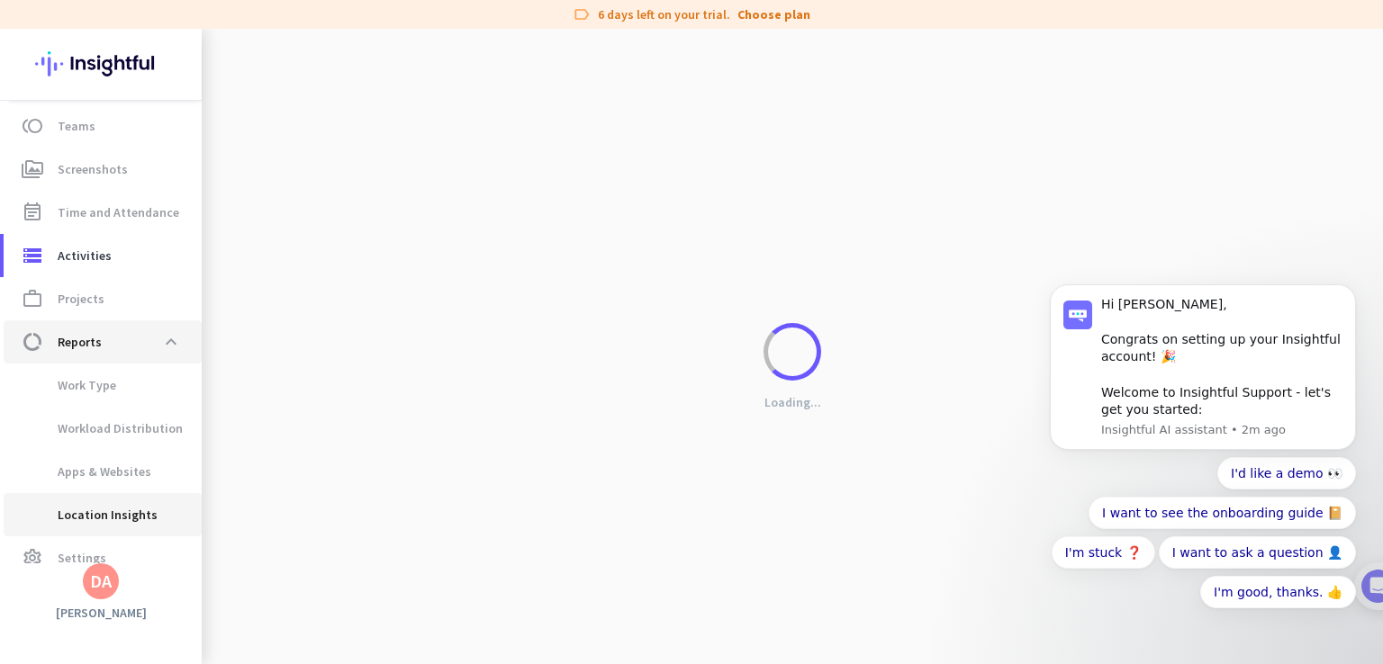
scroll to position [200, 0]
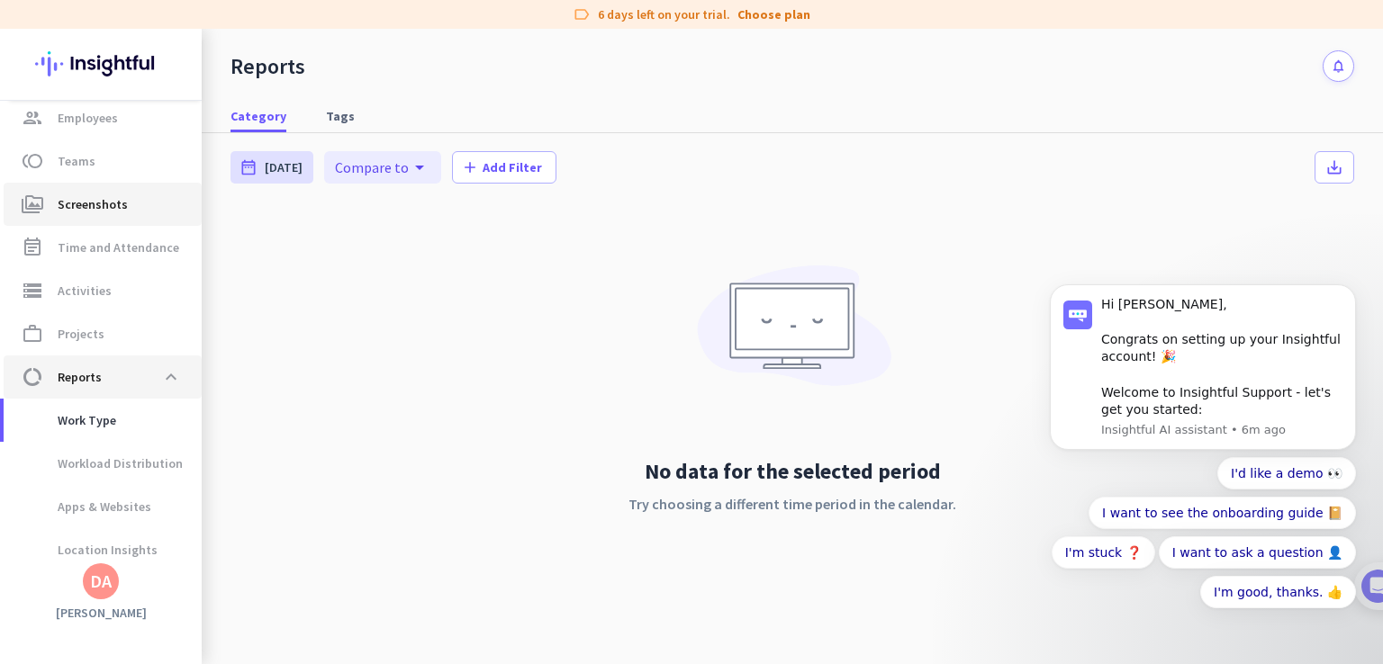
scroll to position [110, 0]
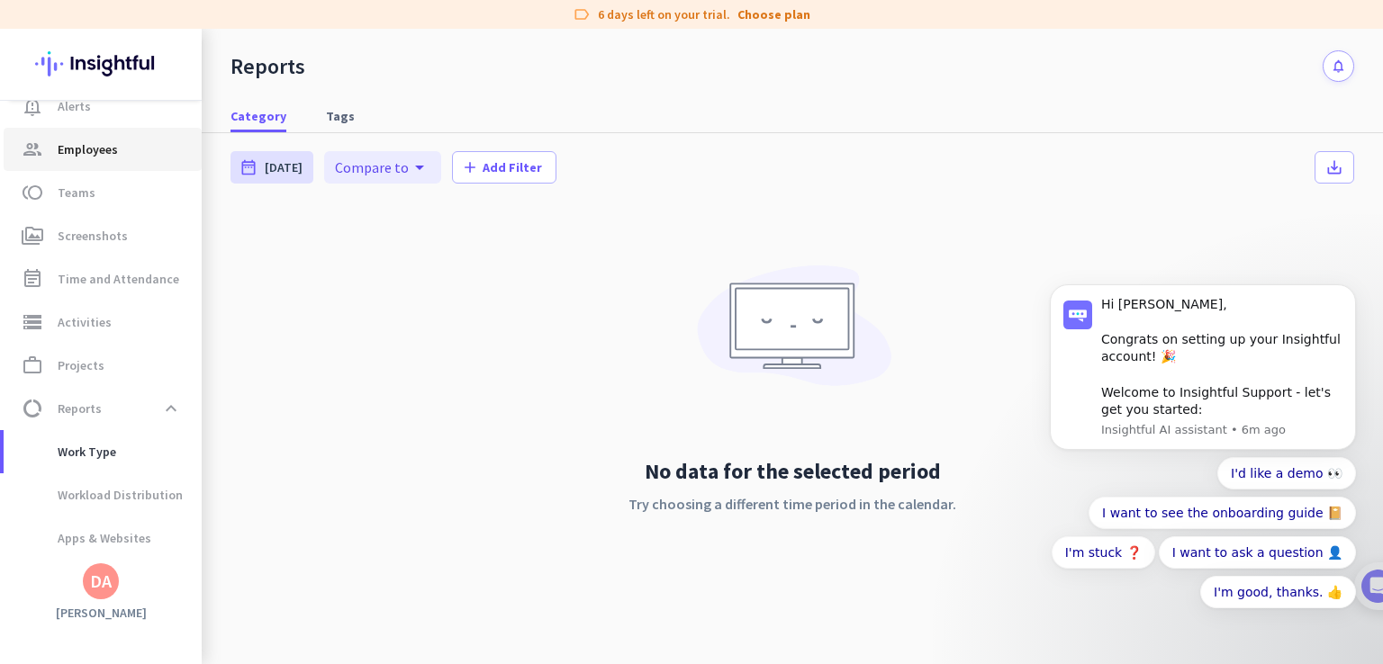
click at [110, 155] on span "Employees" at bounding box center [88, 150] width 60 height 22
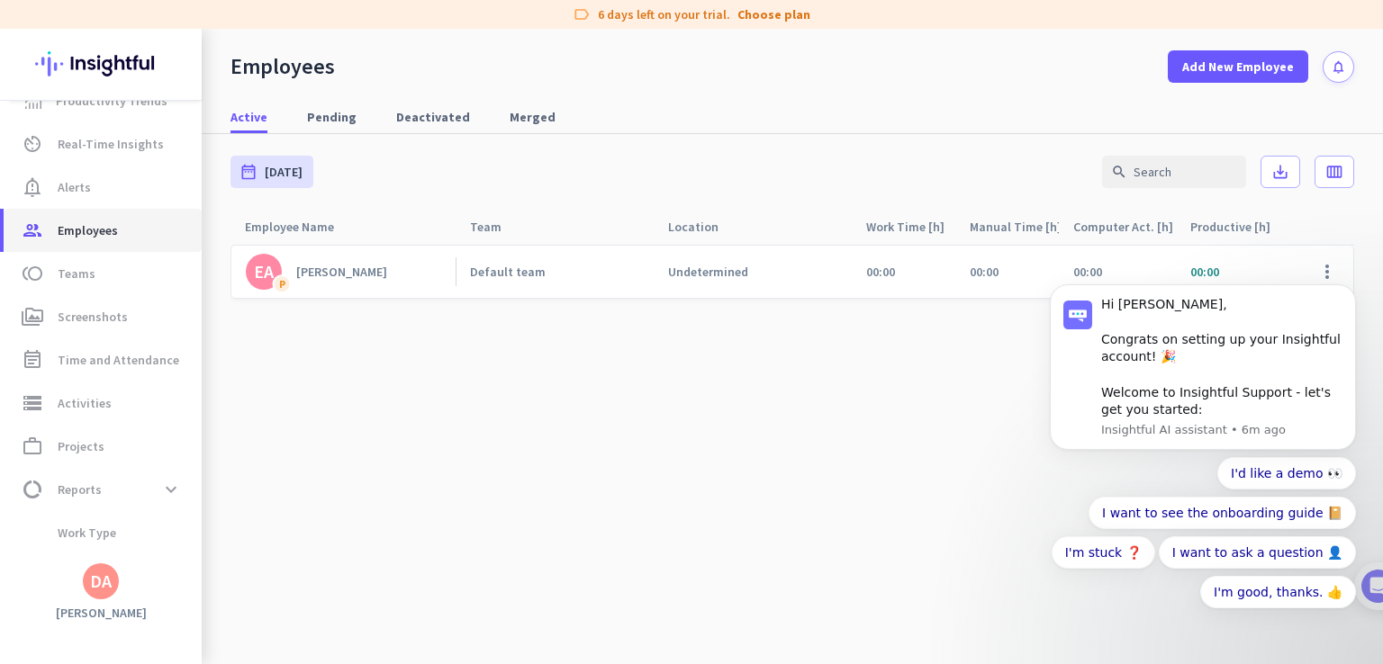
scroll to position [27, 0]
click at [1348, 292] on icon "Dismiss notification" at bounding box center [1351, 289] width 10 height 10
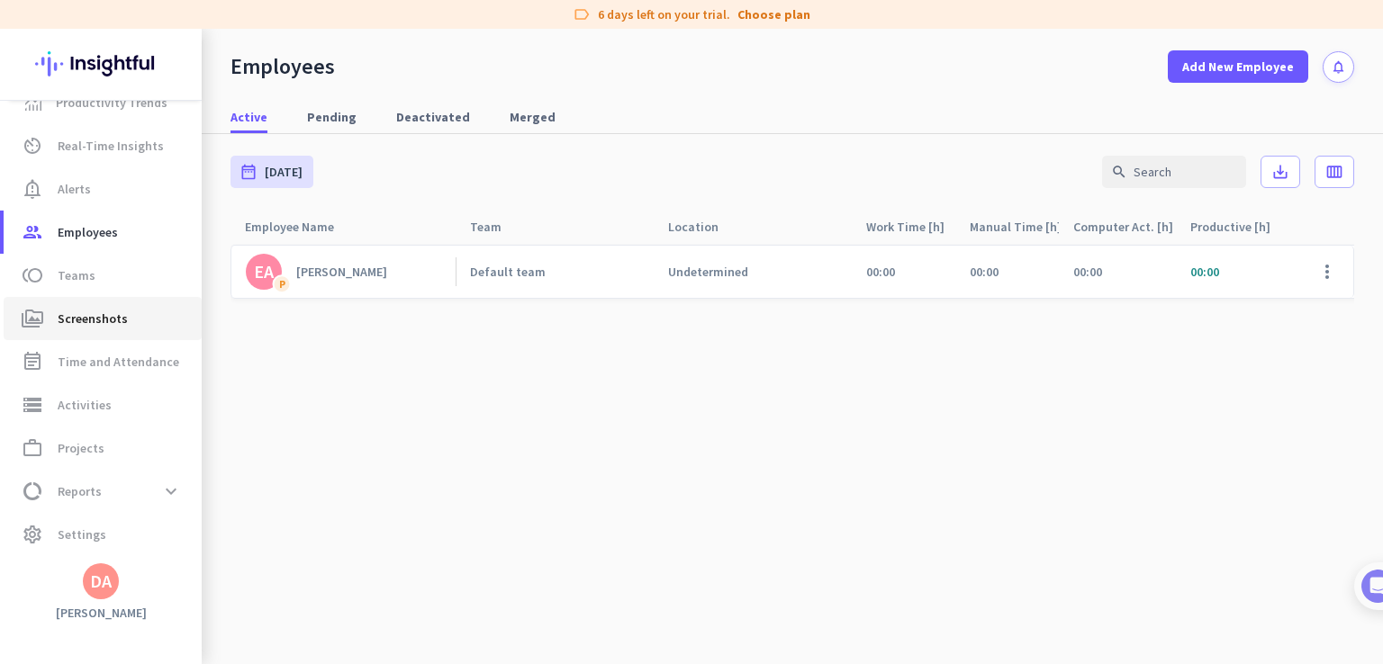
click at [102, 316] on span "Screenshots" at bounding box center [93, 319] width 70 height 22
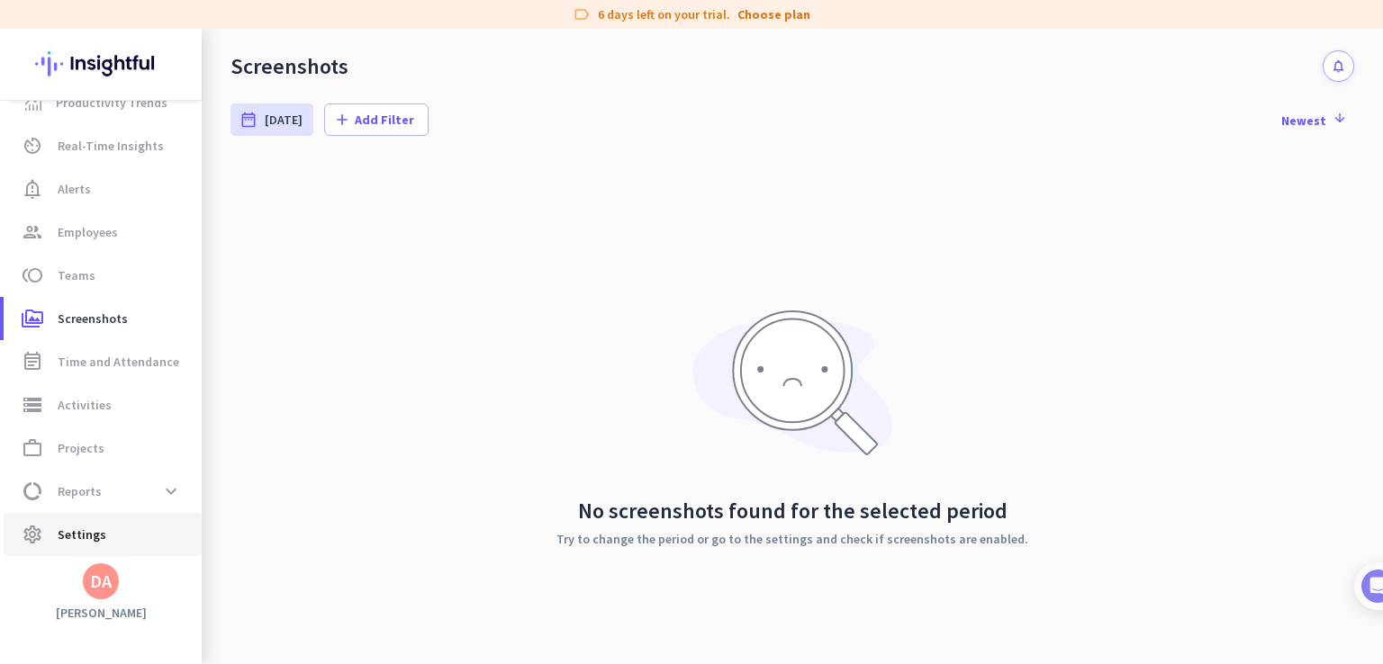
click at [77, 534] on span "Settings" at bounding box center [82, 535] width 49 height 22
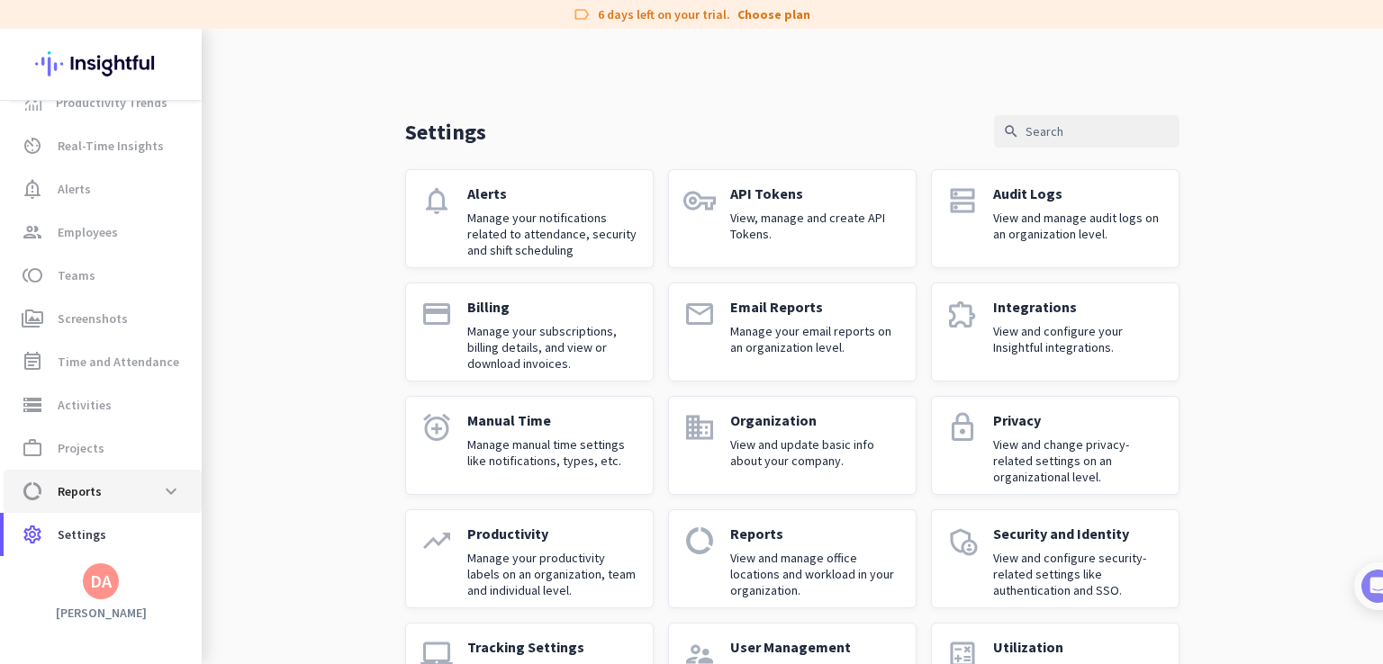
drag, startPoint x: 104, startPoint y: 492, endPoint x: 158, endPoint y: 504, distance: 54.6
click at [104, 492] on span "data_usage Reports expand_more" at bounding box center [102, 491] width 169 height 32
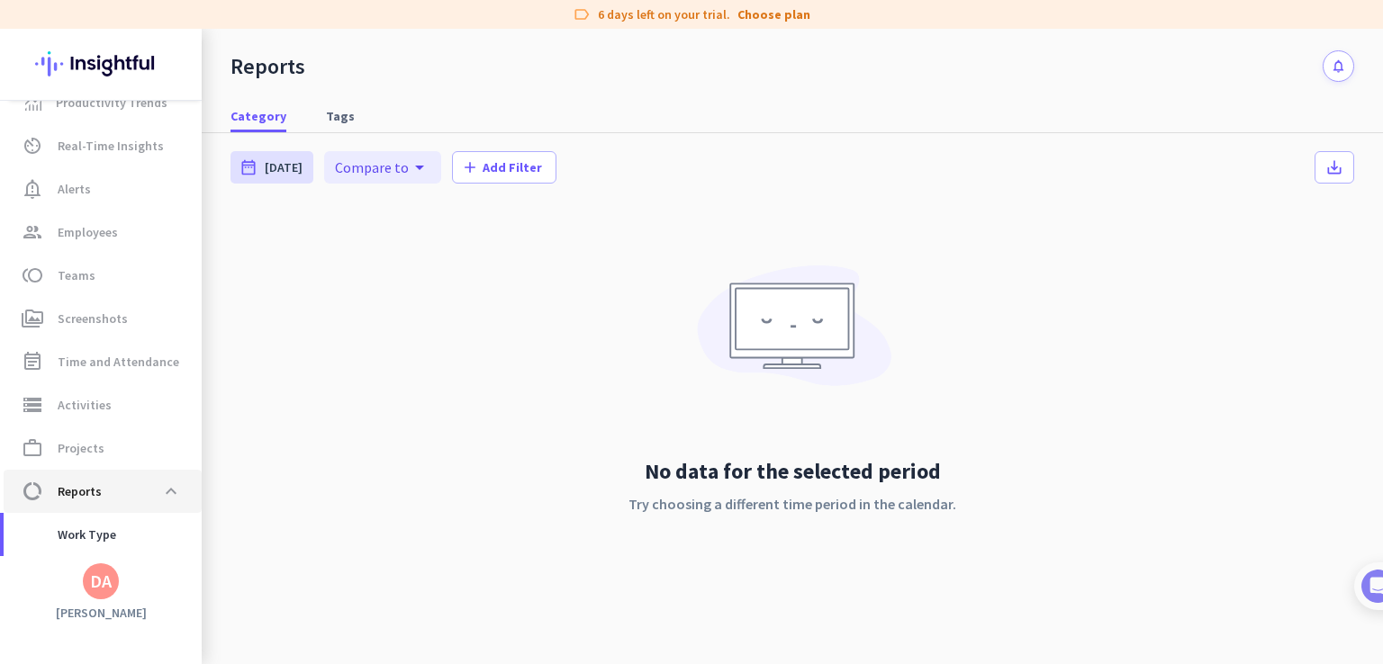
scroll to position [149, 0]
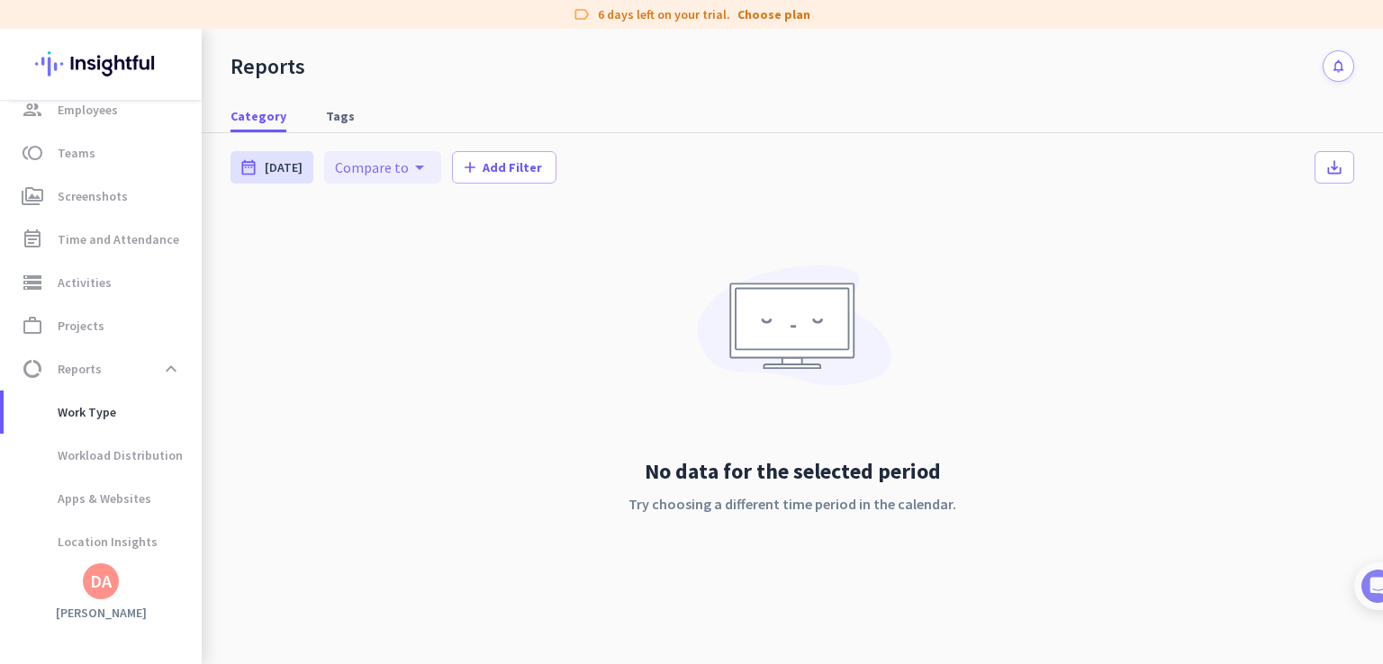
click at [409, 164] on icon "arrow_drop_down" at bounding box center [420, 168] width 22 height 22
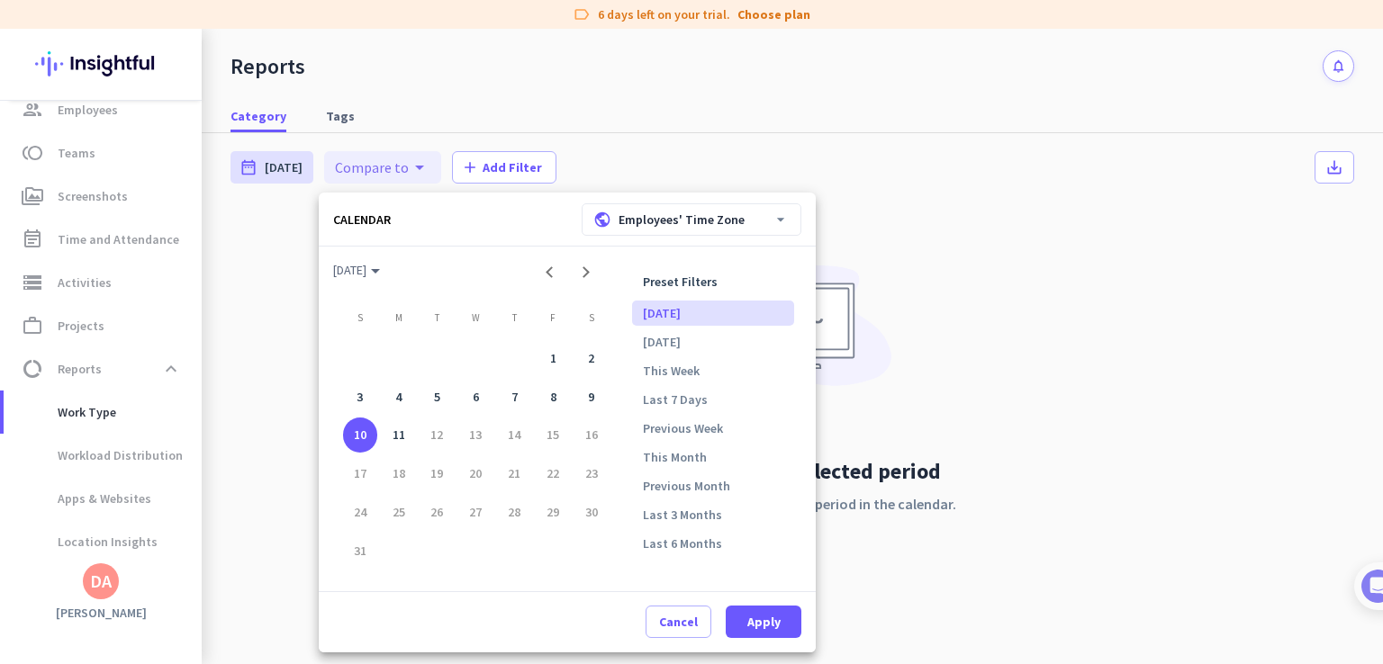
click at [407, 164] on div at bounding box center [691, 332] width 1383 height 664
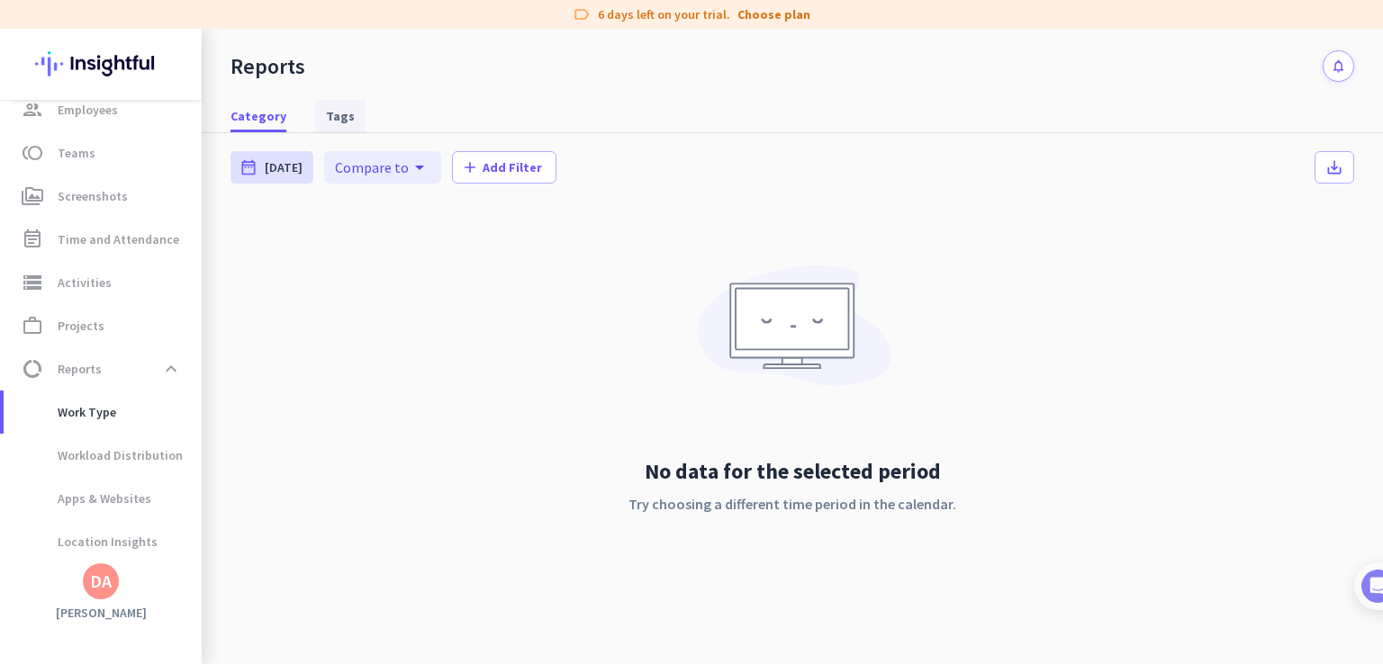
click at [342, 117] on span "Tags" at bounding box center [340, 116] width 29 height 18
click at [263, 120] on span "Category" at bounding box center [258, 116] width 56 height 18
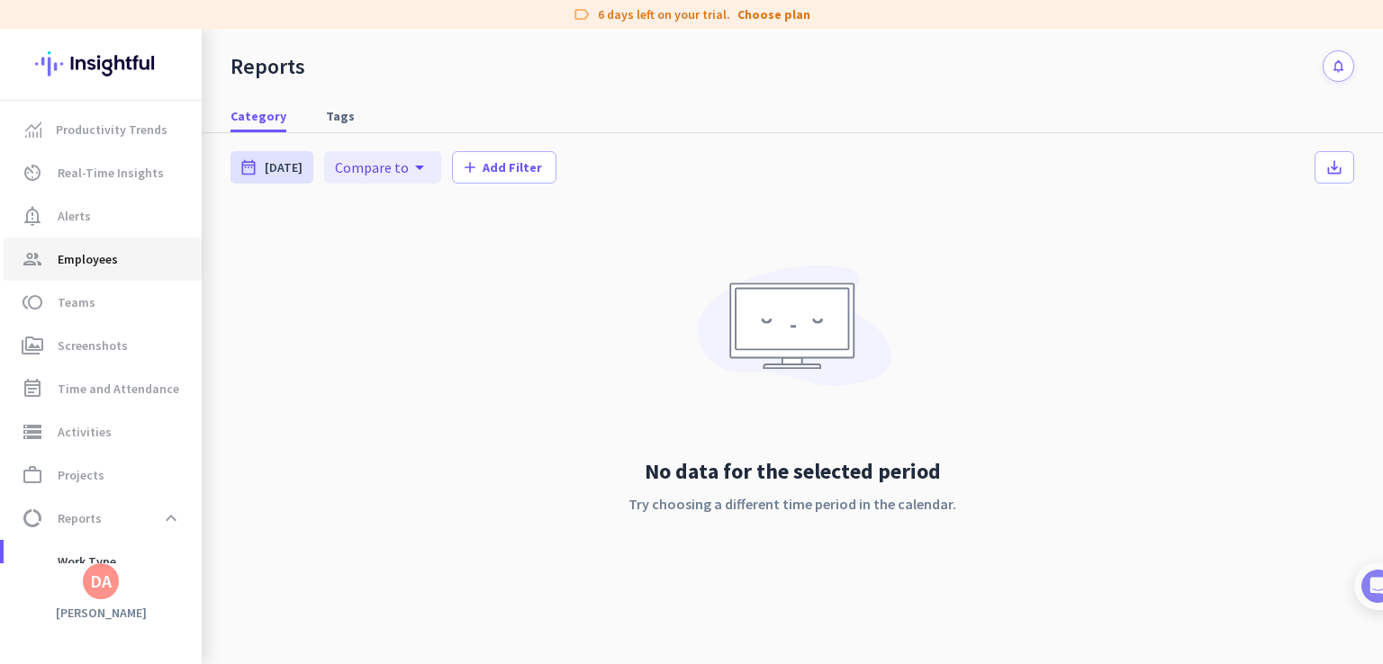
click at [92, 259] on span "Employees" at bounding box center [88, 259] width 60 height 22
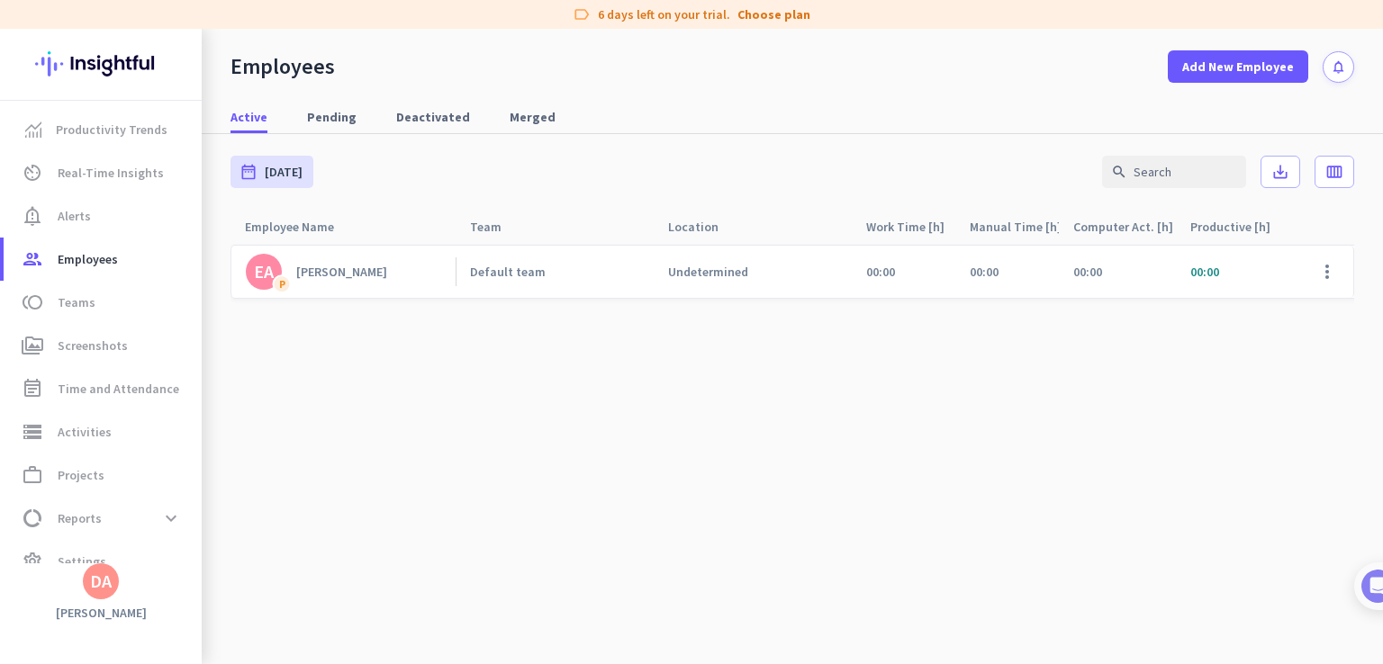
click at [335, 268] on div "[PERSON_NAME]" at bounding box center [341, 272] width 91 height 16
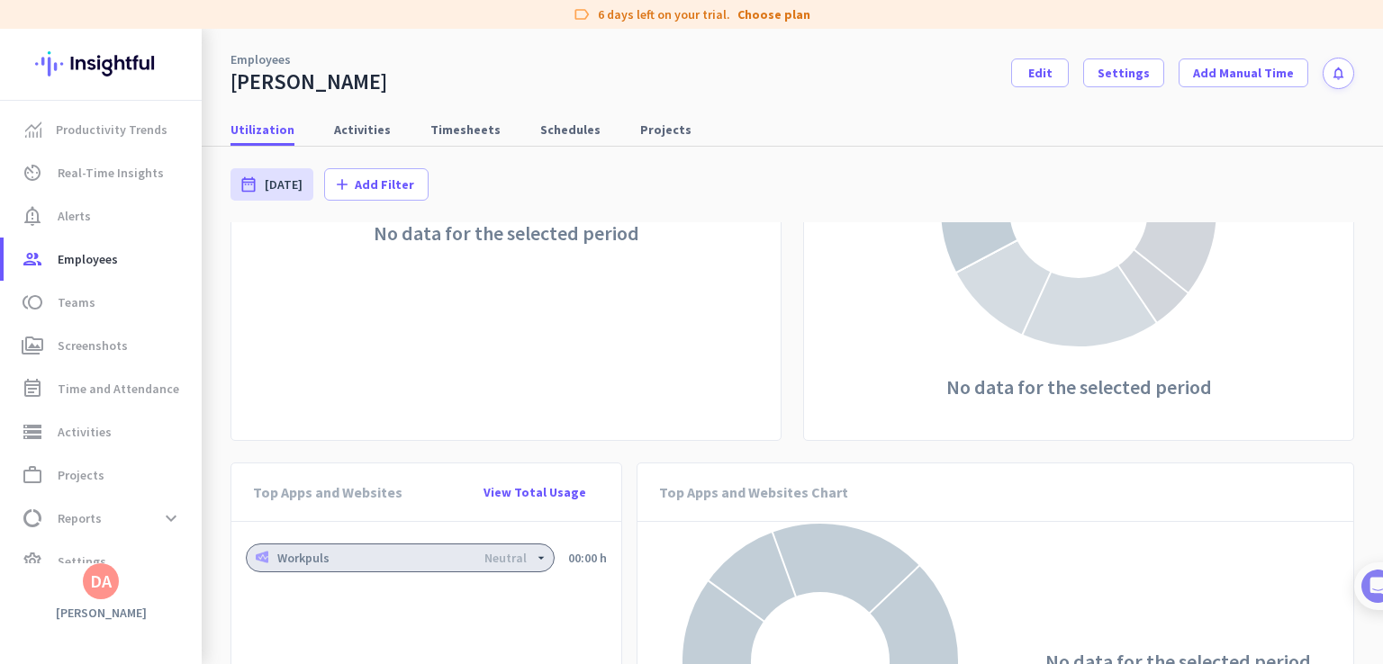
scroll to position [1039, 0]
